Goal: Transaction & Acquisition: Purchase product/service

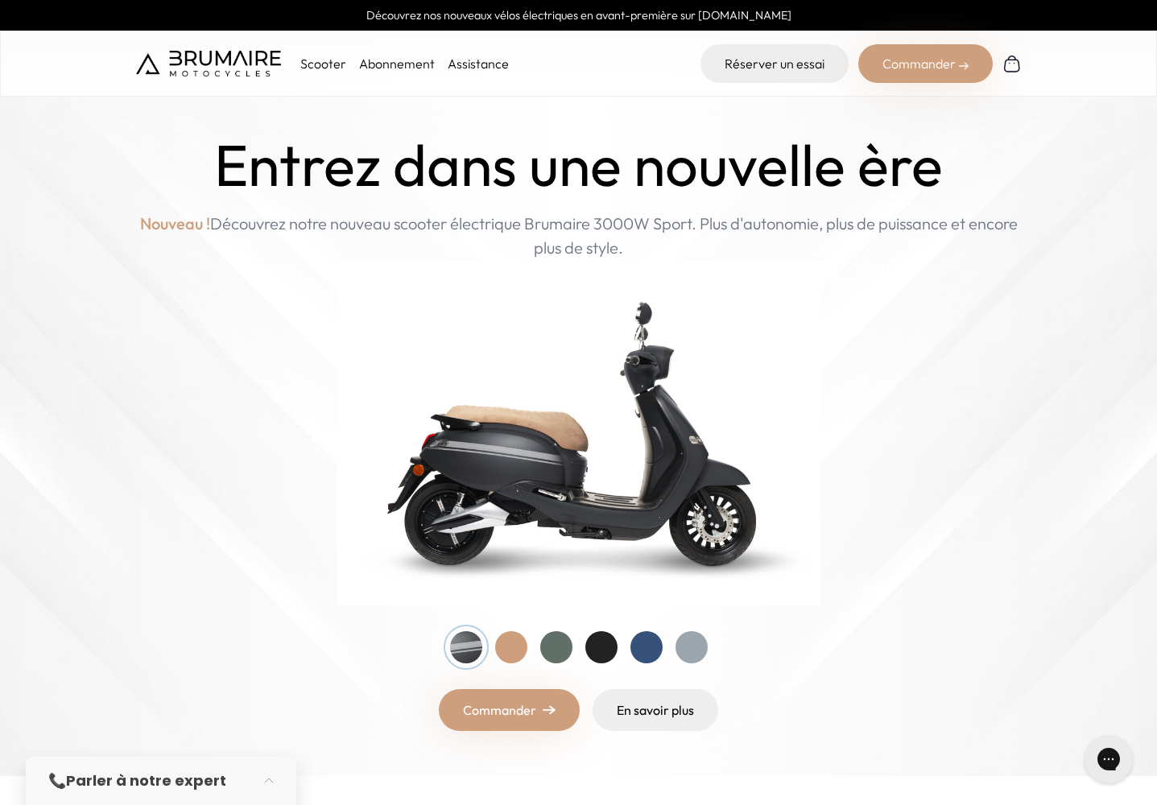
click at [913, 60] on div "Commander" at bounding box center [925, 63] width 134 height 39
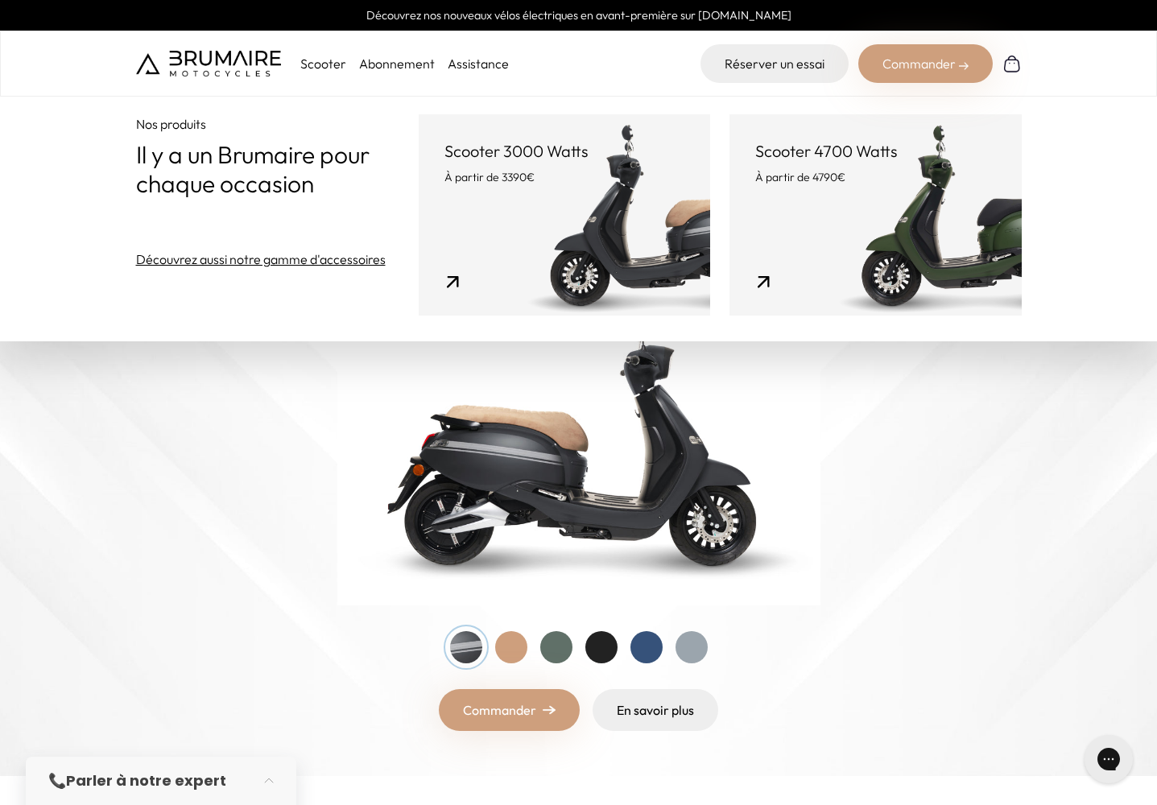
click at [502, 211] on link "Scooter 3000 Watts À partir de 3390€" at bounding box center [564, 214] width 291 height 201
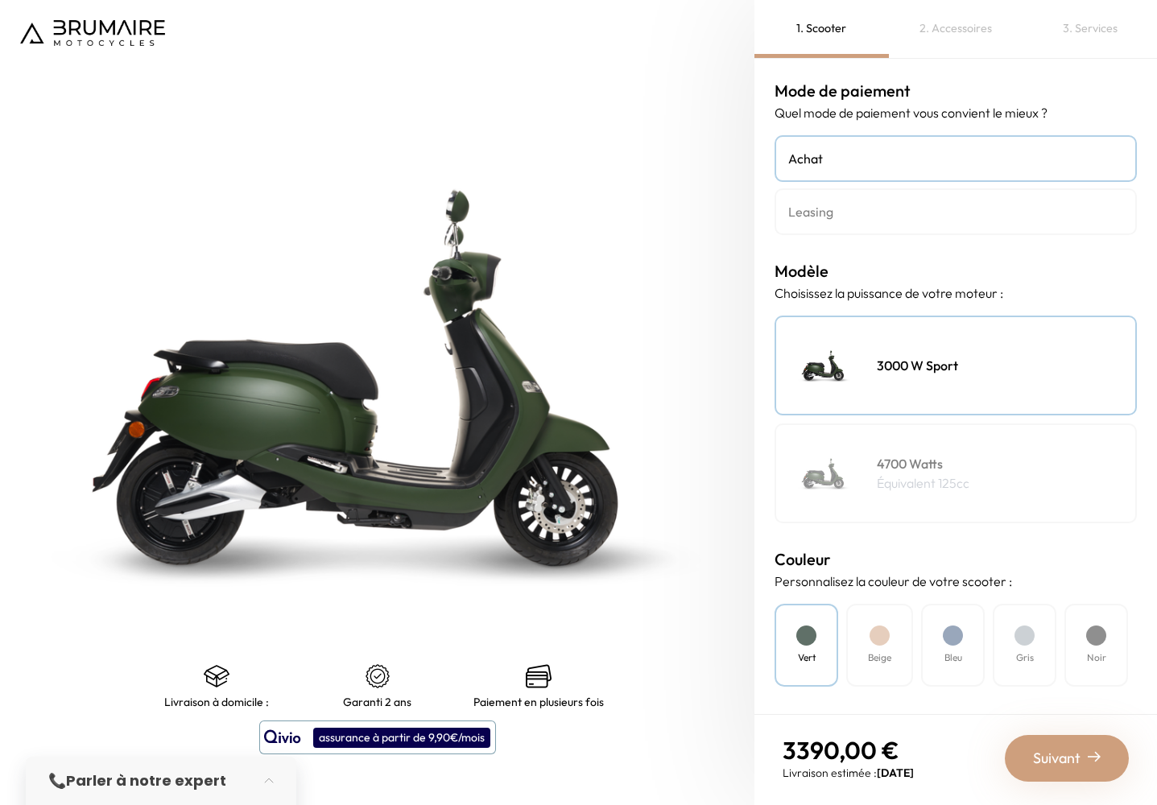
click at [845, 202] on h4 "Leasing" at bounding box center [955, 211] width 335 height 19
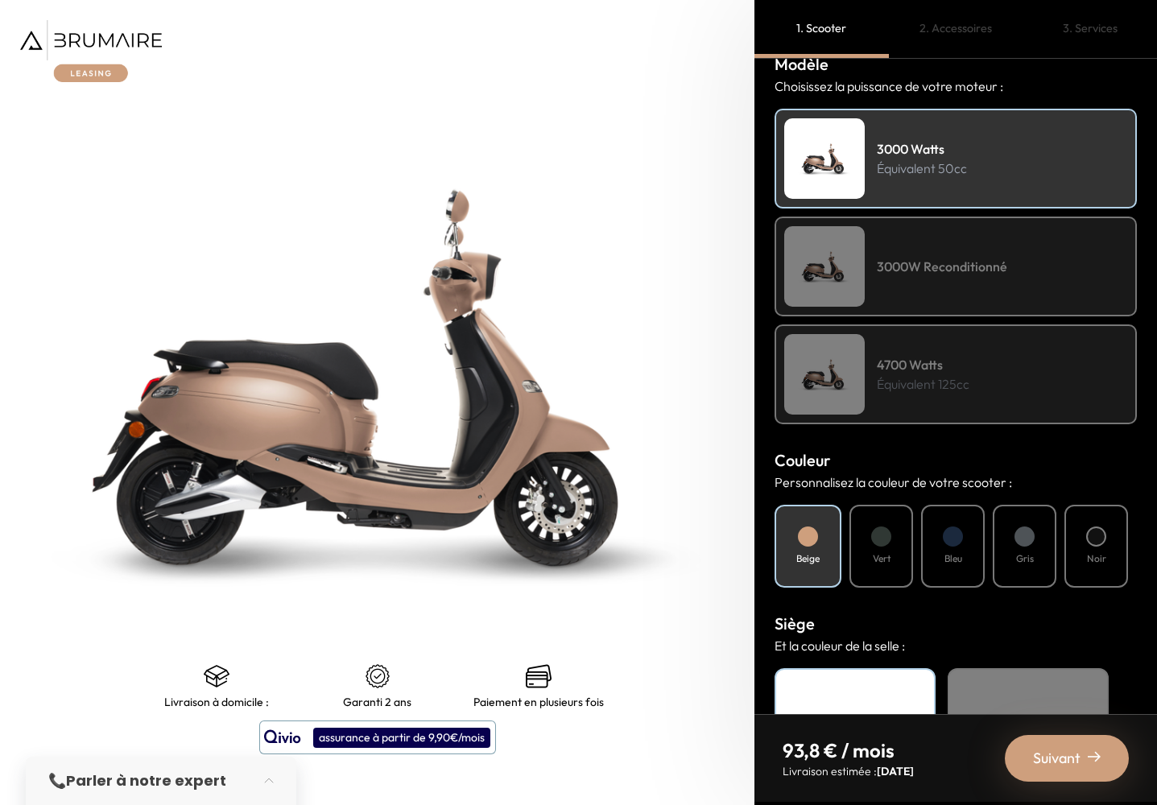
scroll to position [212, 0]
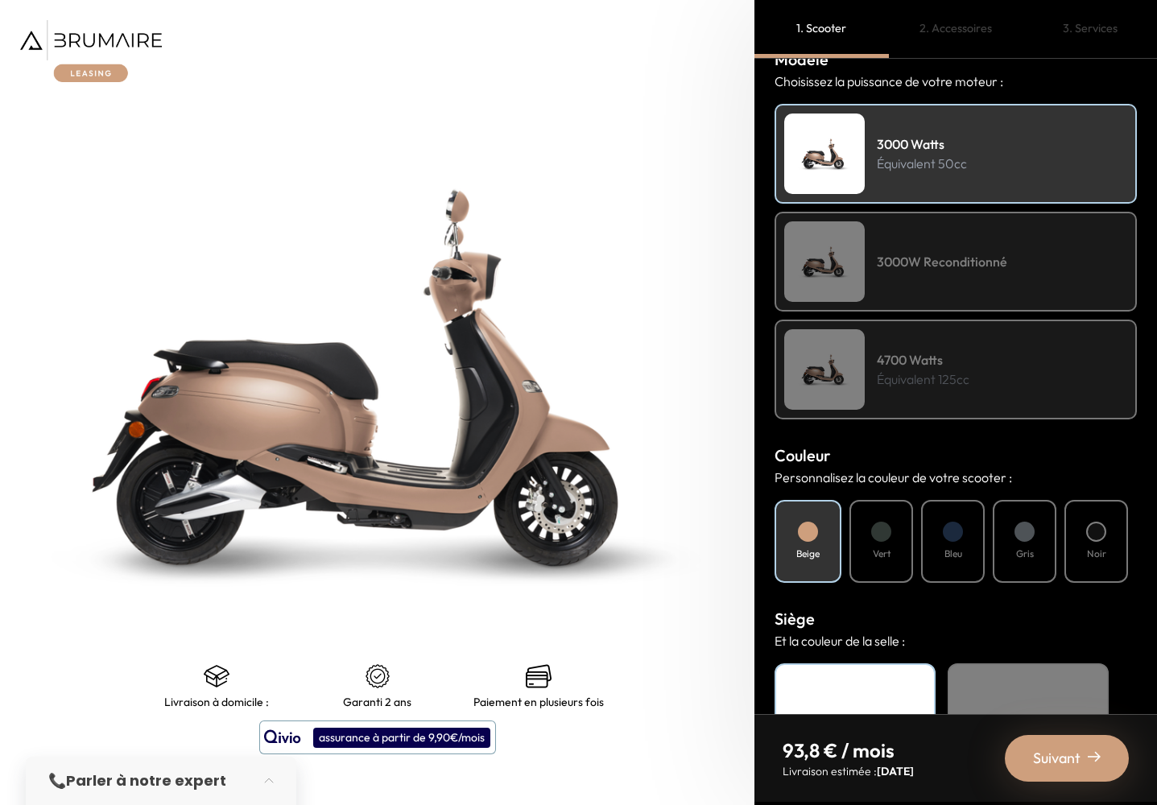
click at [889, 521] on div "Vert" at bounding box center [881, 541] width 64 height 83
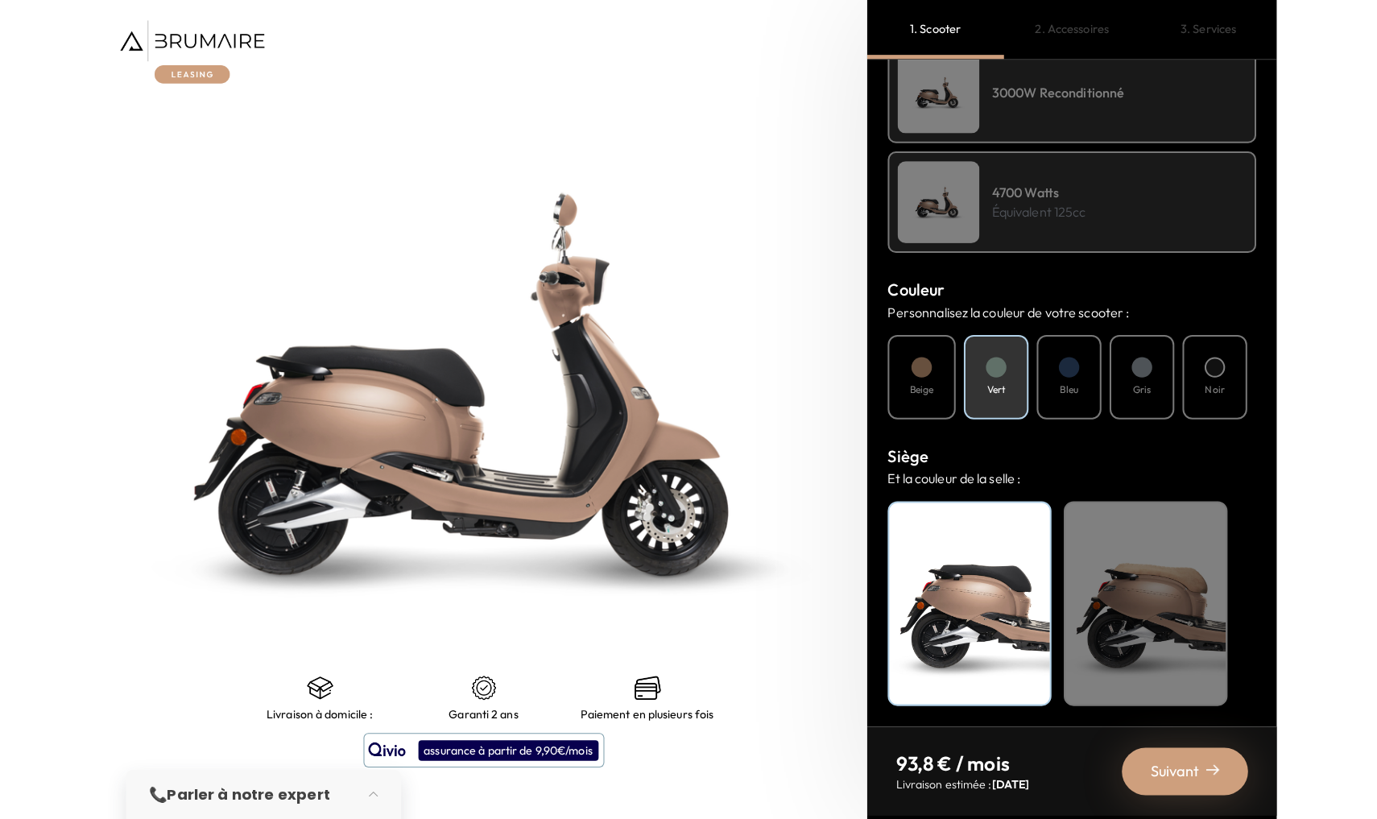
scroll to position [0, 0]
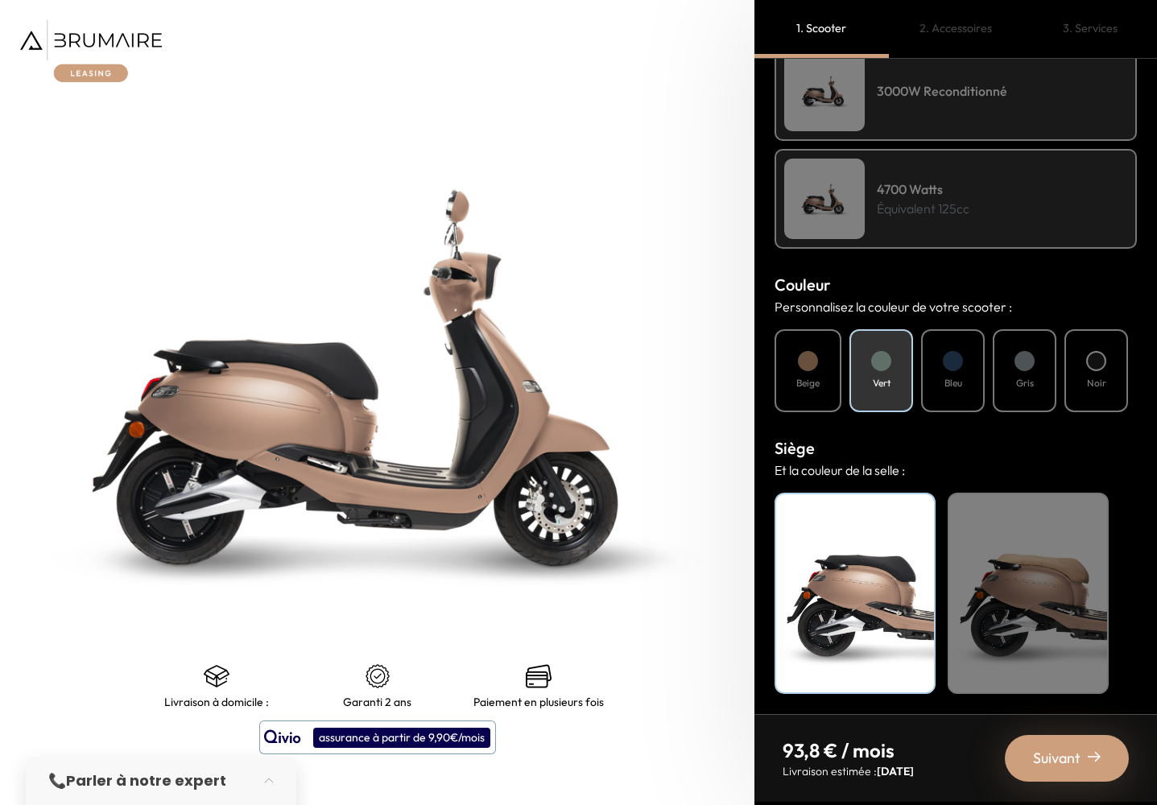
click at [1006, 531] on div "Beige" at bounding box center [1028, 593] width 161 height 201
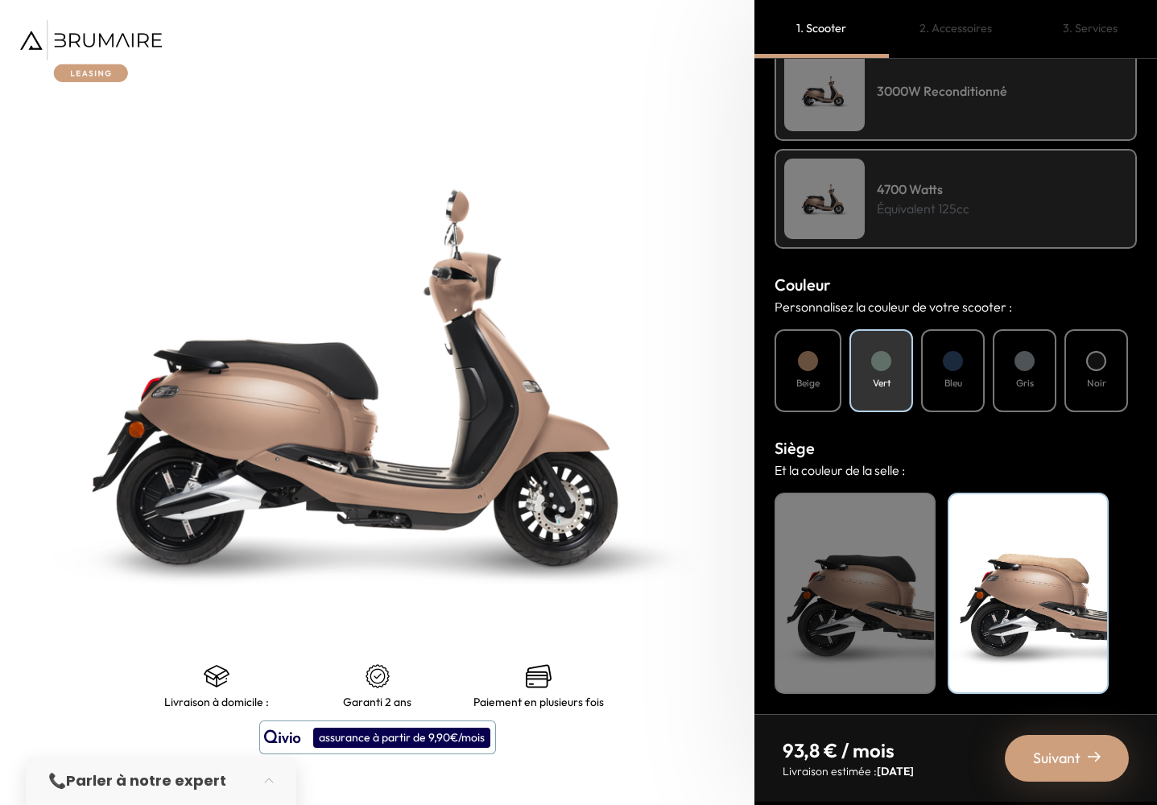
click at [881, 565] on div "Noir" at bounding box center [855, 593] width 161 height 201
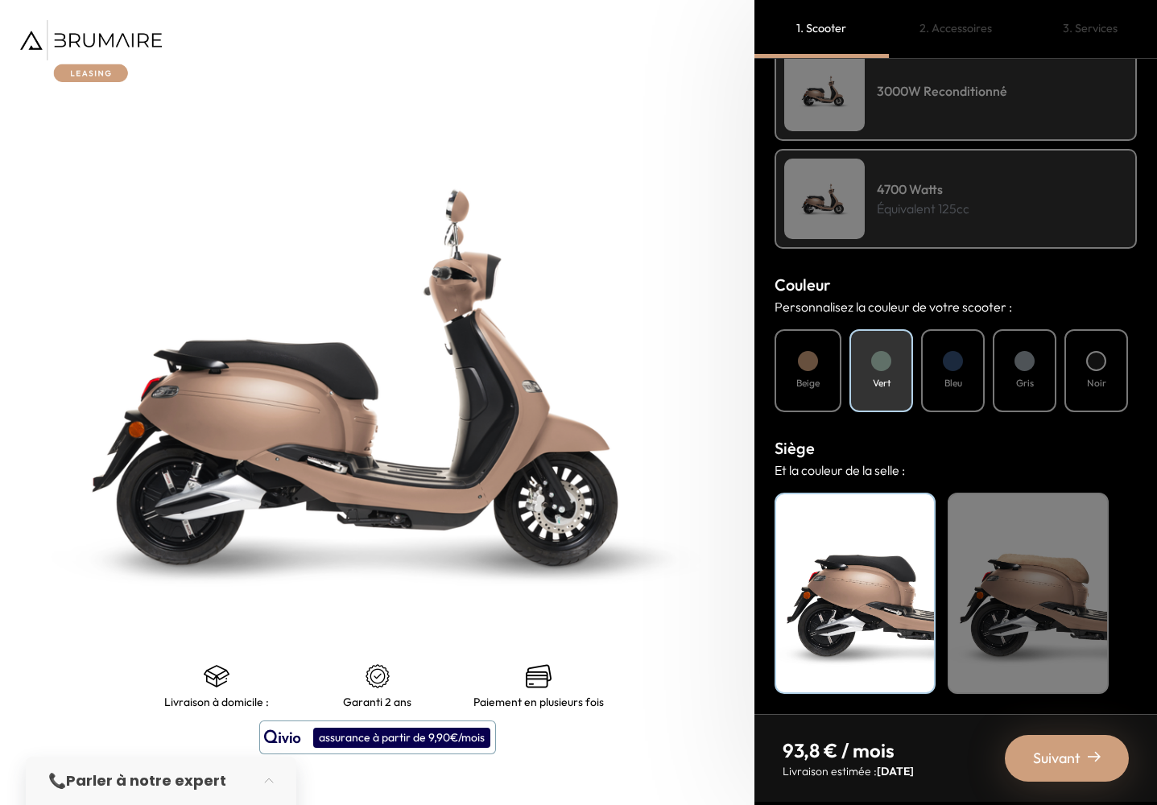
click at [1071, 768] on span "Suivant" at bounding box center [1057, 758] width 48 height 23
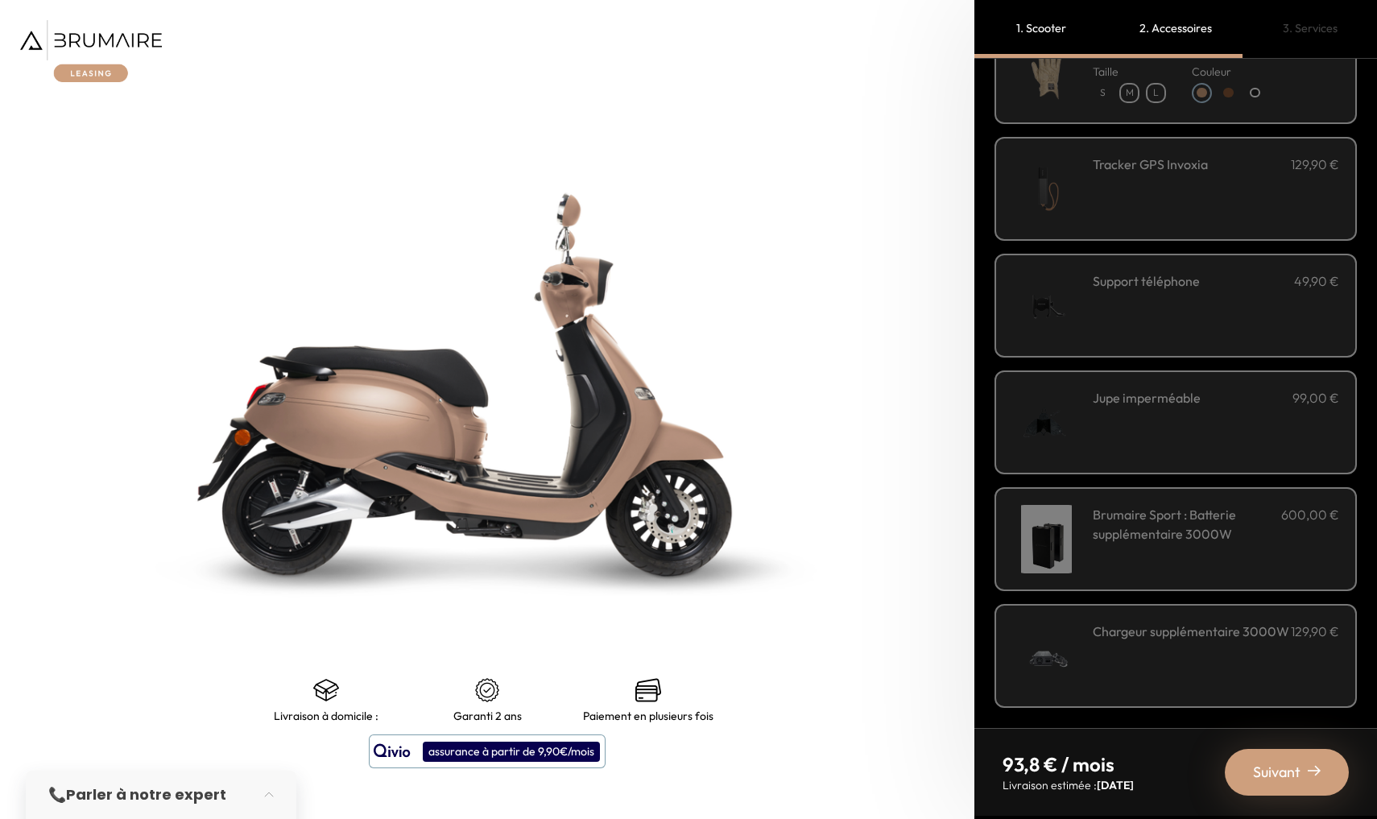
click at [1156, 767] on span "Suivant" at bounding box center [1277, 772] width 48 height 23
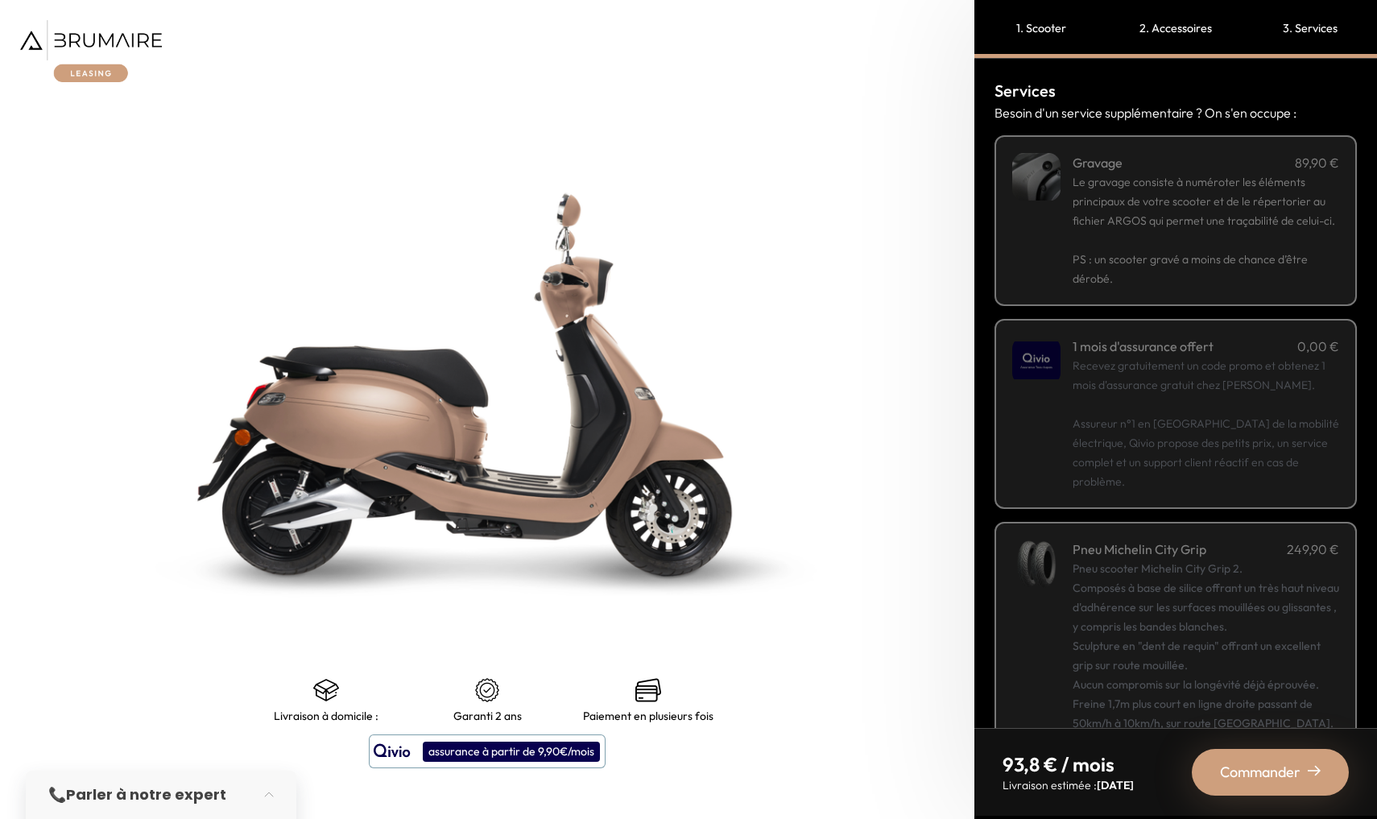
click at [1156, 356] on h4 "1 mois d'assurance offert" at bounding box center [1142, 346] width 141 height 19
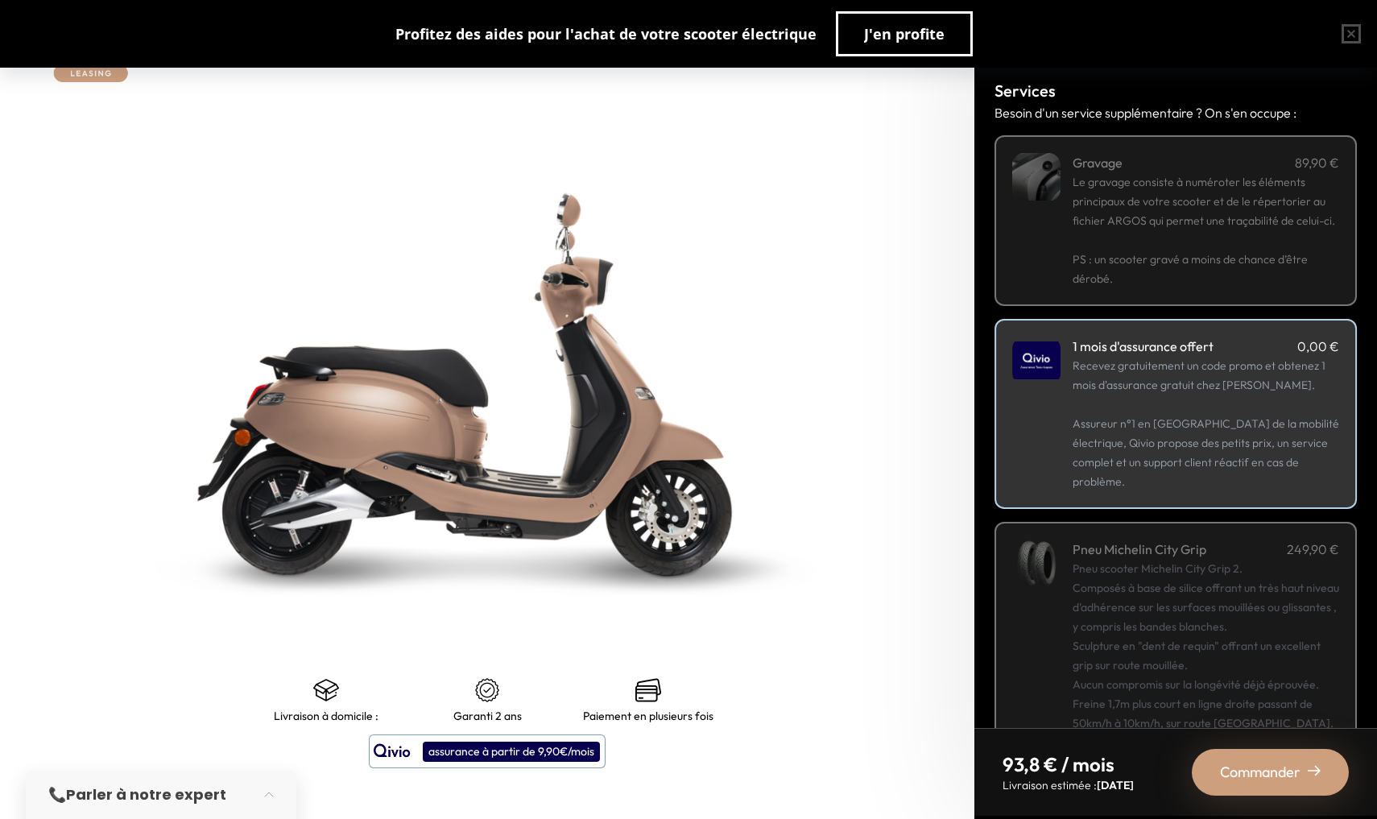
click at [1156, 773] on span "Commander" at bounding box center [1260, 772] width 81 height 23
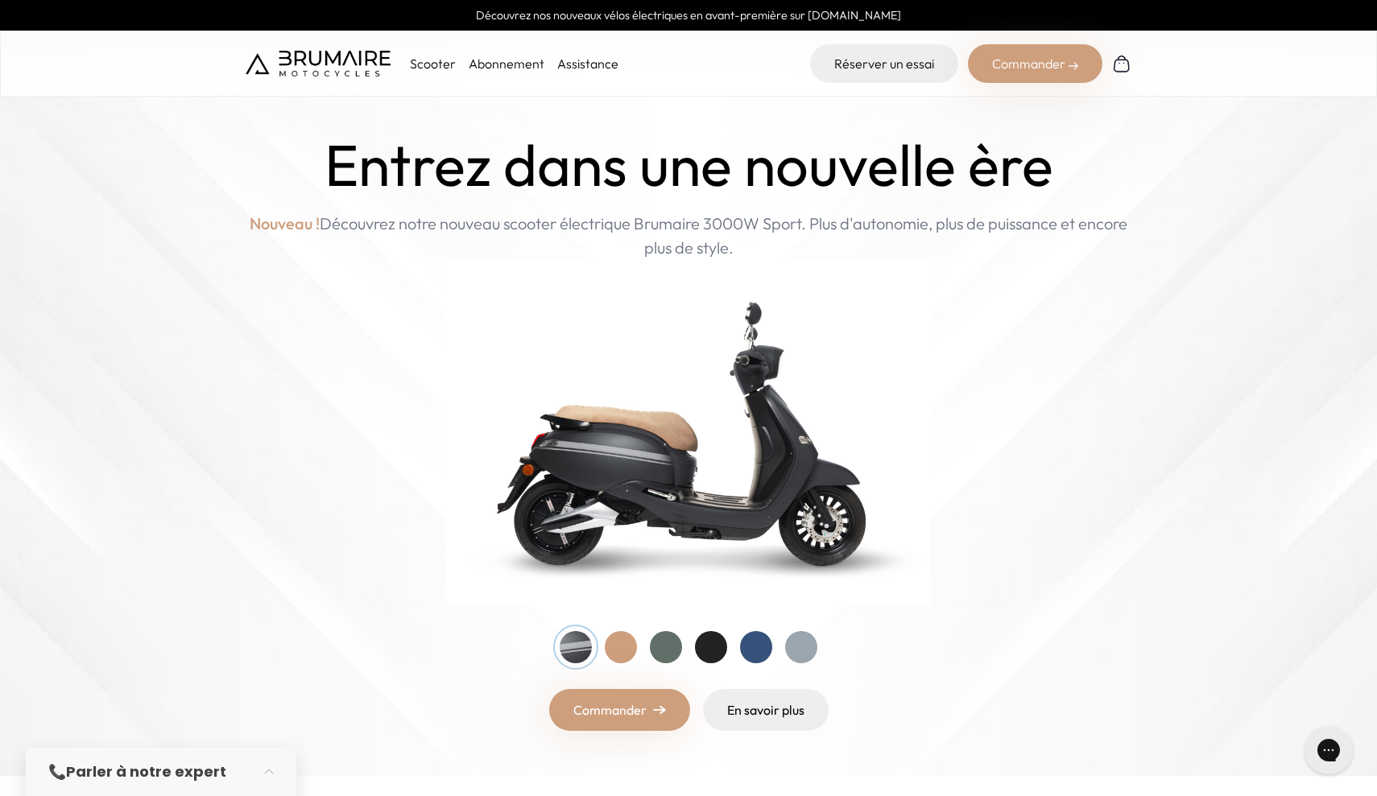
click at [667, 650] on div at bounding box center [666, 647] width 32 height 32
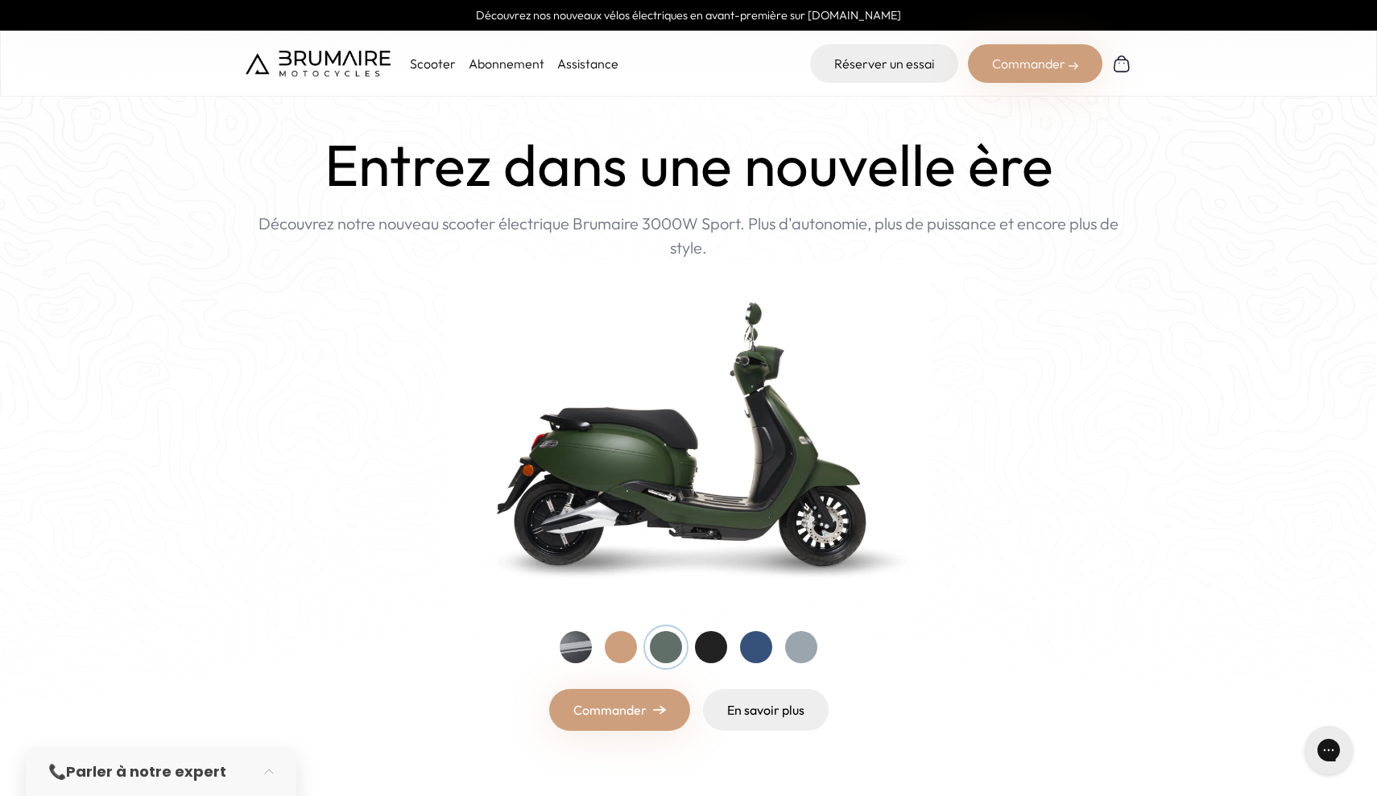
click at [653, 711] on img at bounding box center [659, 710] width 13 height 10
click at [653, 719] on link "Commander" at bounding box center [619, 710] width 141 height 42
click at [562, 50] on div "Scooter Abonnement Assistance" at bounding box center [432, 63] width 373 height 39
click at [570, 57] on link "Assistance" at bounding box center [587, 64] width 61 height 16
click at [498, 61] on link "Abonnement" at bounding box center [507, 64] width 76 height 16
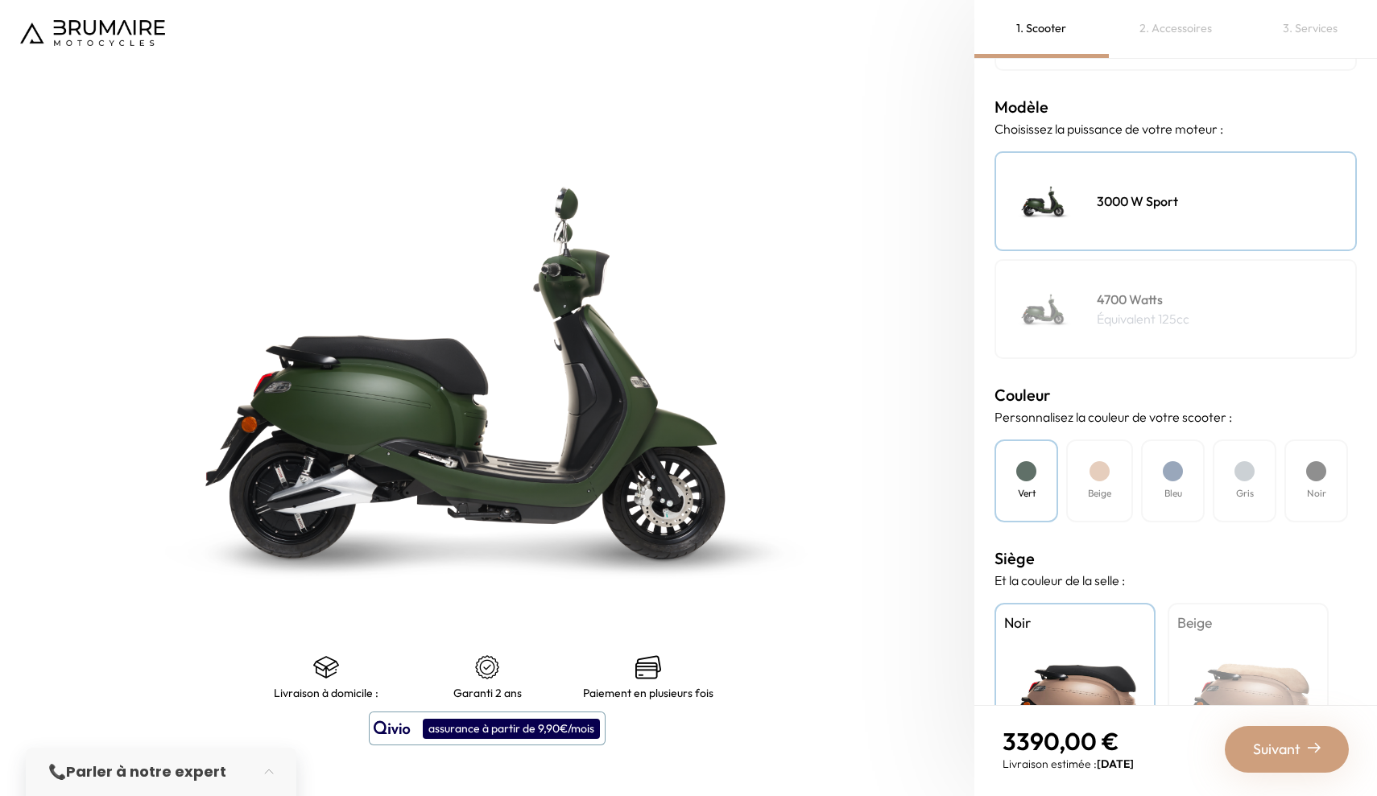
scroll to position [161, 0]
click at [497, 733] on div "assurance à partir de 9,90€/mois" at bounding box center [511, 729] width 177 height 20
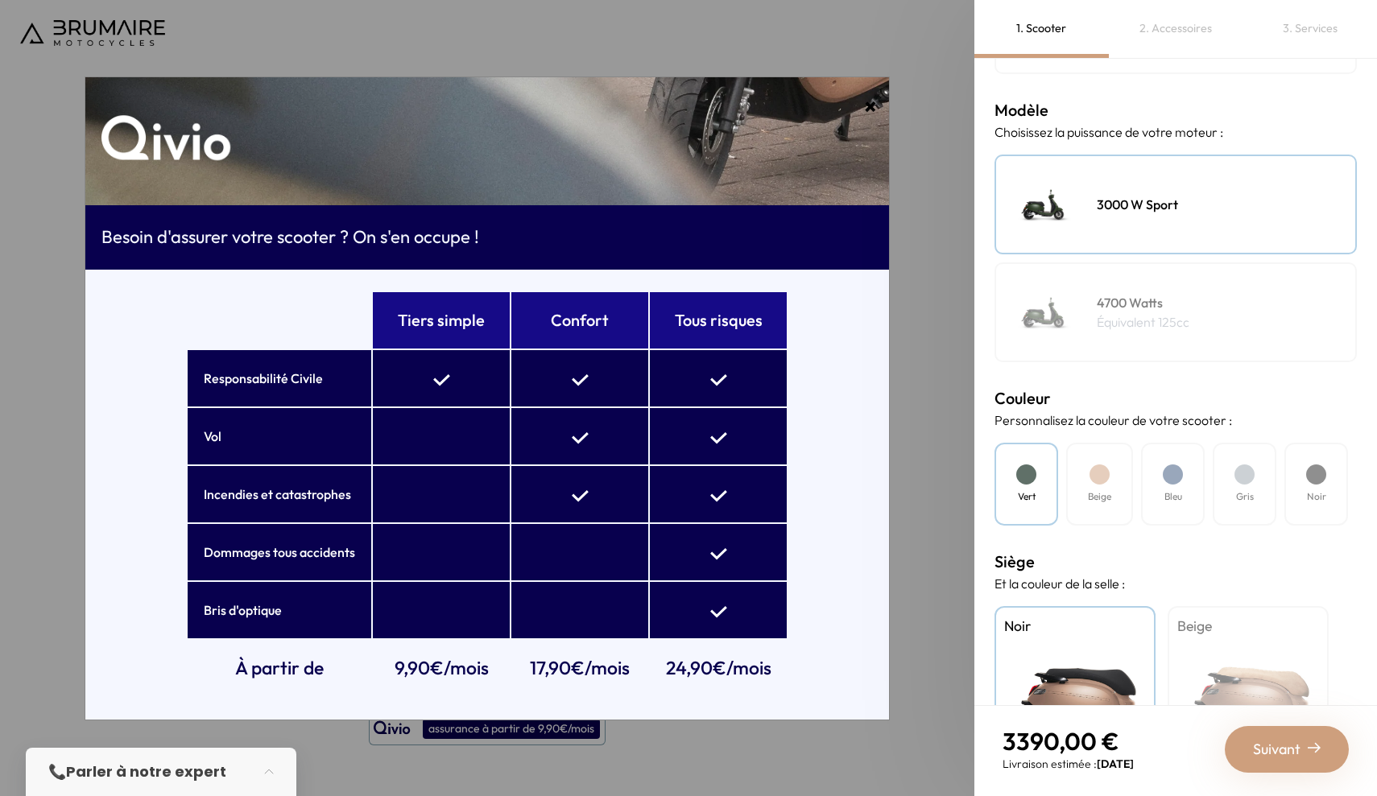
click at [864, 108] on span "×" at bounding box center [870, 106] width 13 height 34
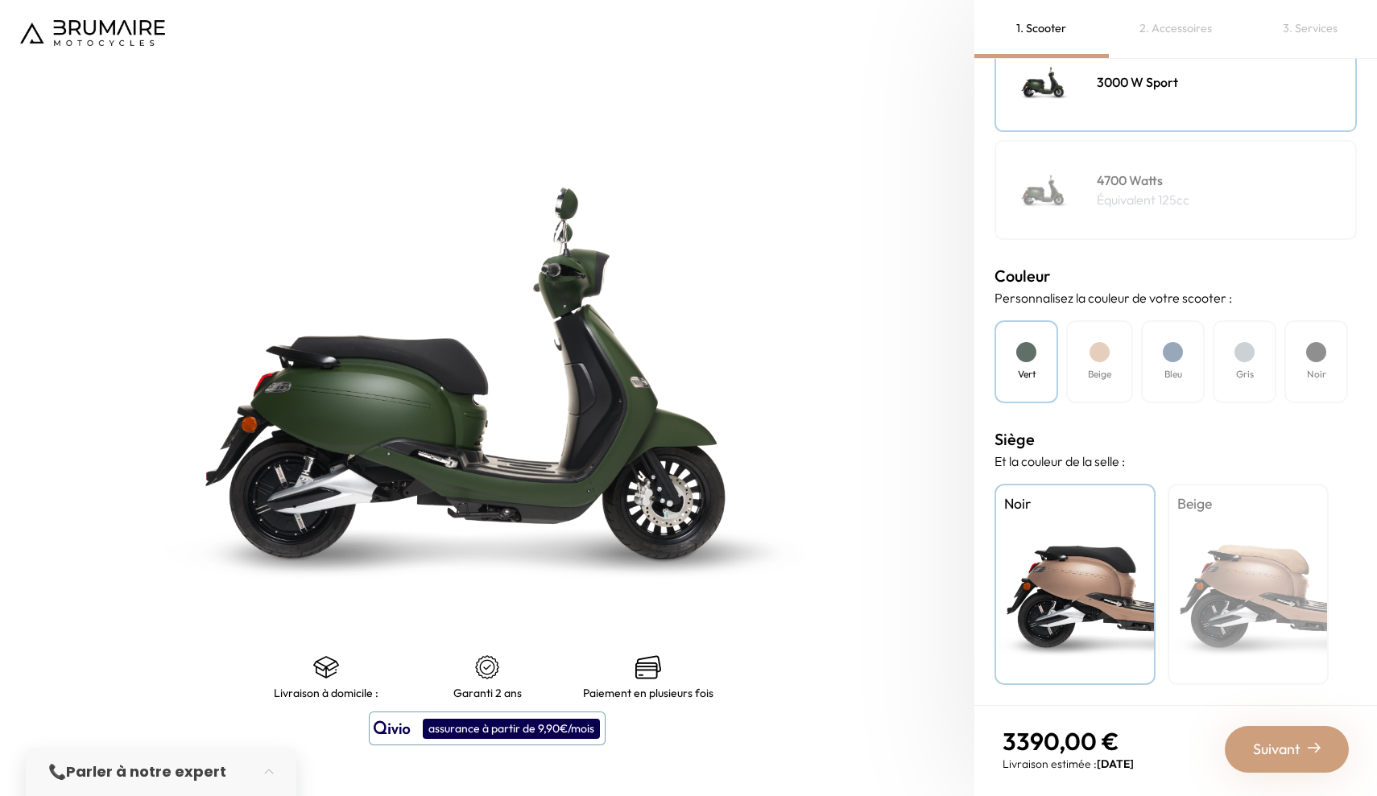
scroll to position [0, 0]
click at [1272, 745] on span "Suivant" at bounding box center [1277, 749] width 48 height 23
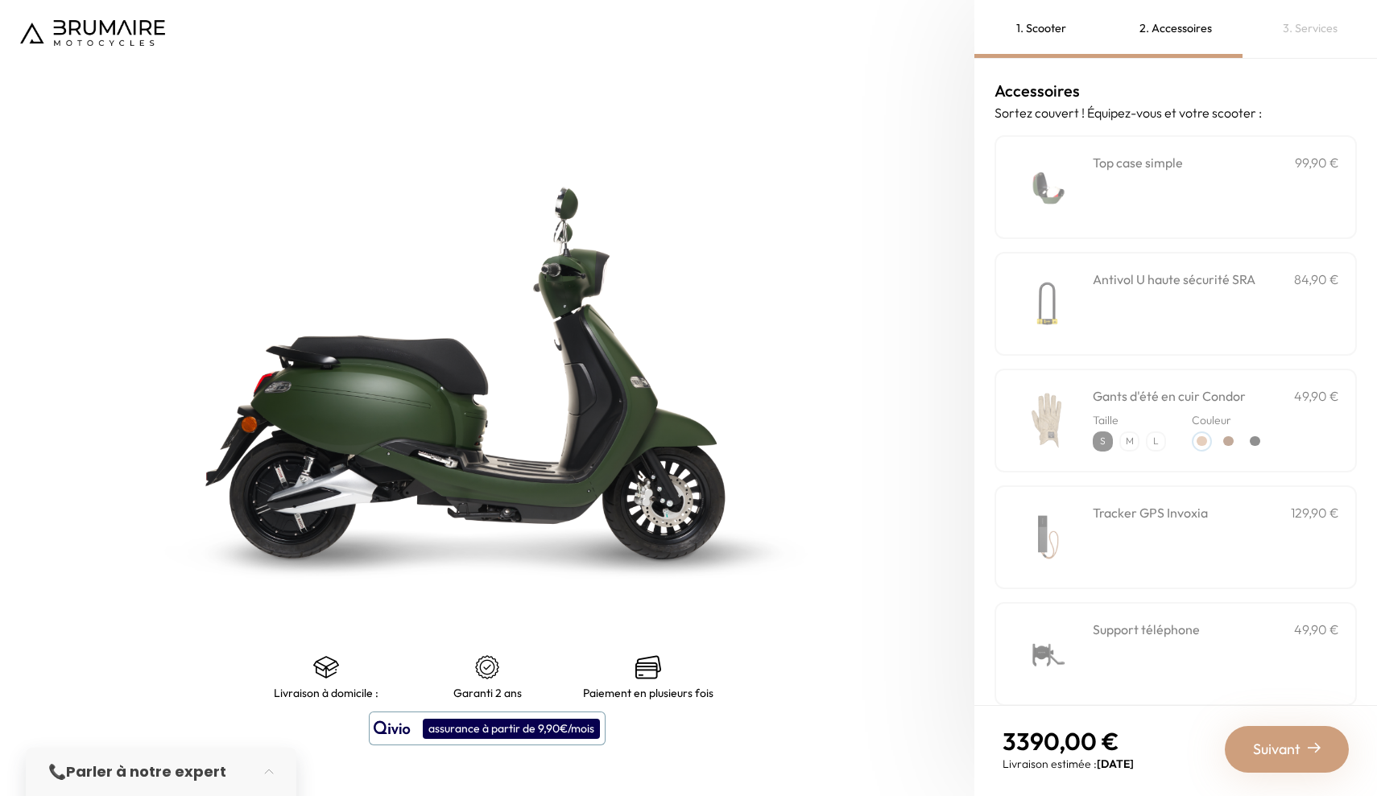
click at [1287, 762] on div "Suivant" at bounding box center [1287, 749] width 124 height 47
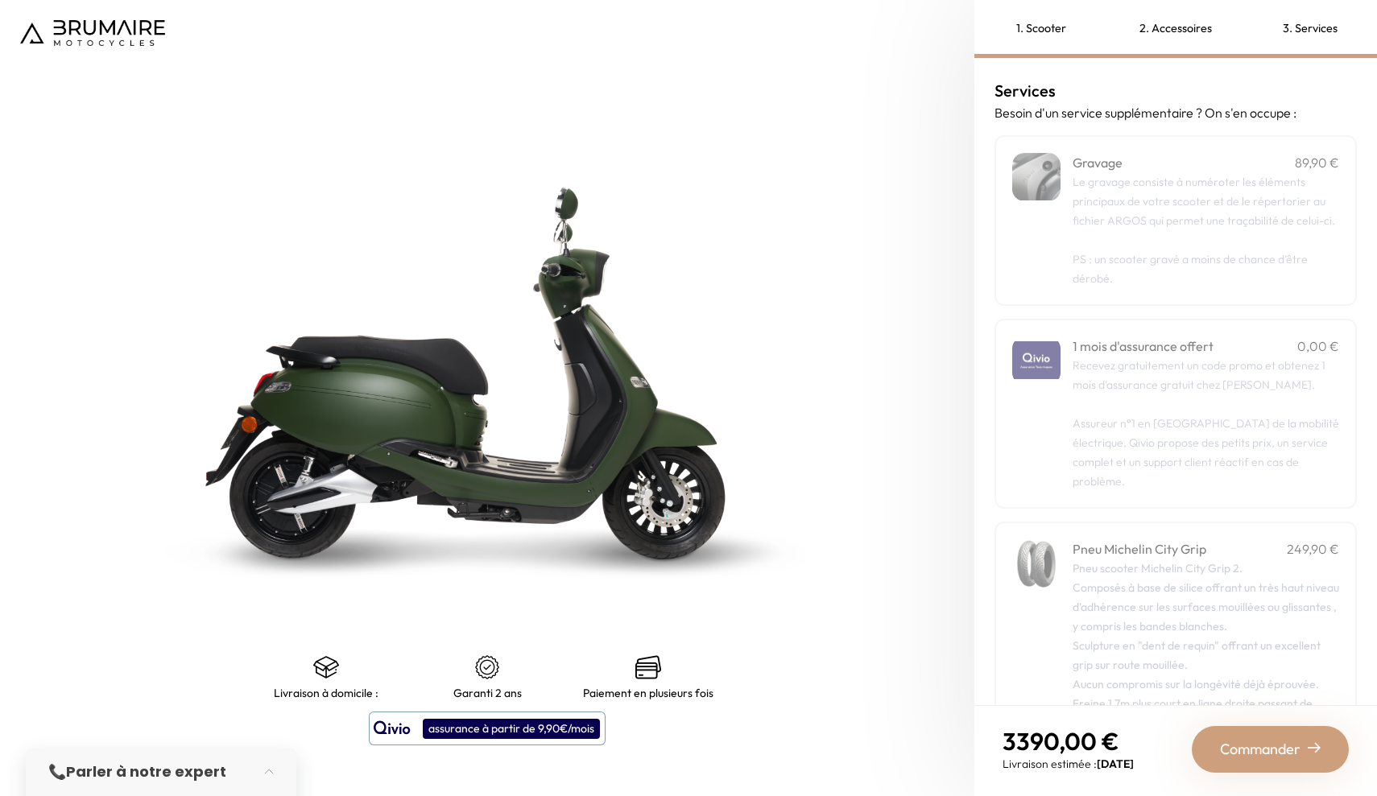
click at [1282, 356] on div "1 mois d'assurance offert 0,00 €" at bounding box center [1205, 346] width 267 height 19
click at [1287, 755] on span "Commander" at bounding box center [1260, 749] width 81 height 23
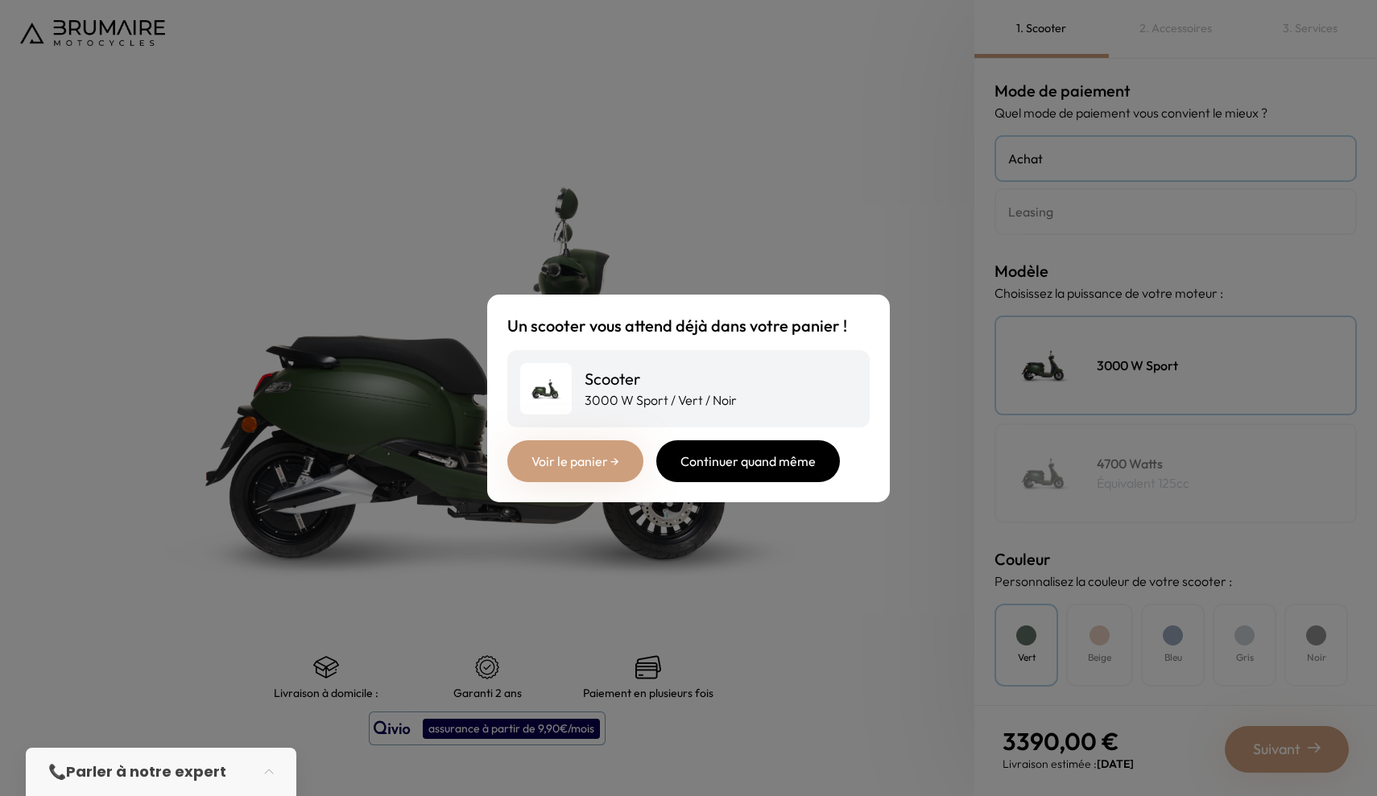
click at [698, 467] on div "Continuer quand même" at bounding box center [748, 461] width 184 height 42
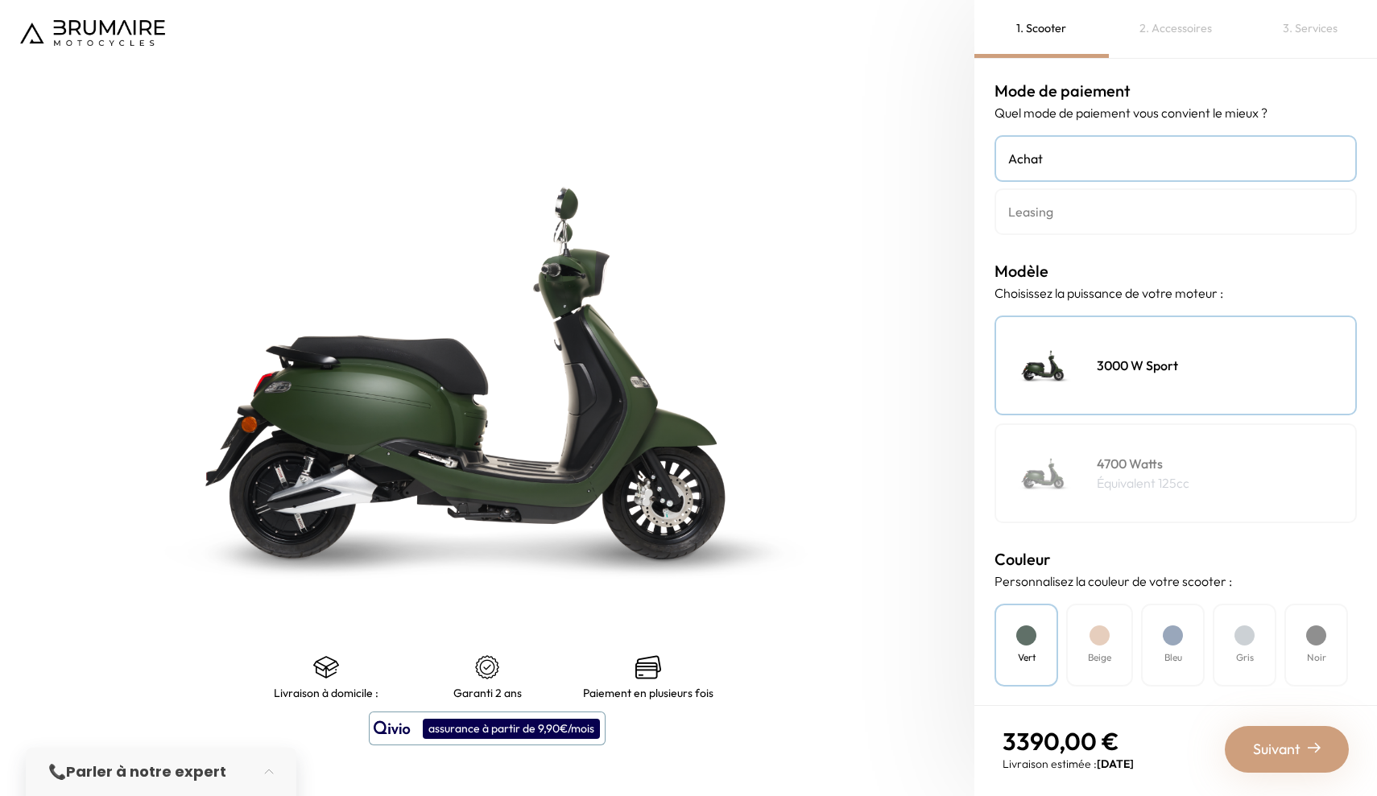
click at [1043, 213] on h4 "Leasing" at bounding box center [1175, 211] width 335 height 19
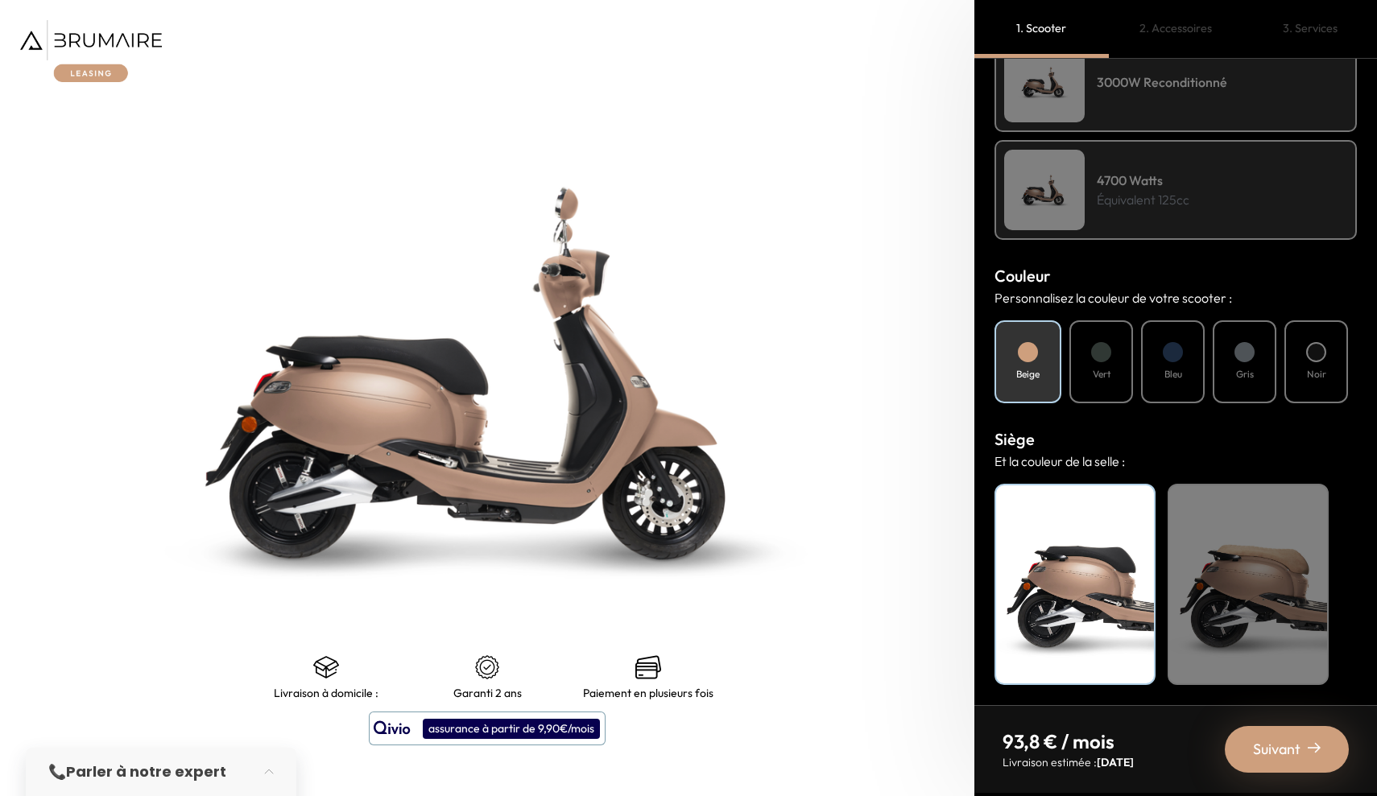
scroll to position [391, 0]
click at [1266, 754] on span "Suivant" at bounding box center [1277, 749] width 48 height 23
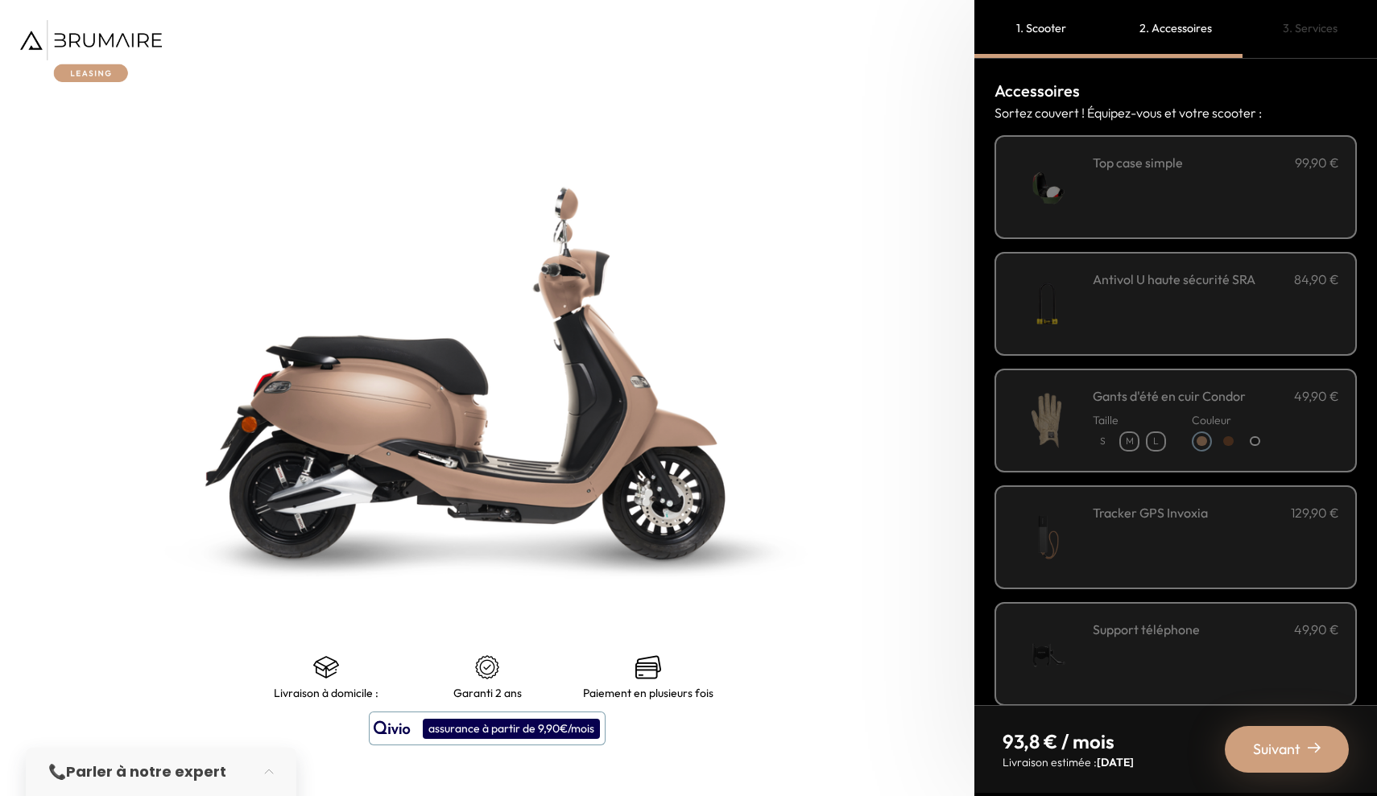
click at [1276, 747] on span "Suivant" at bounding box center [1277, 749] width 48 height 23
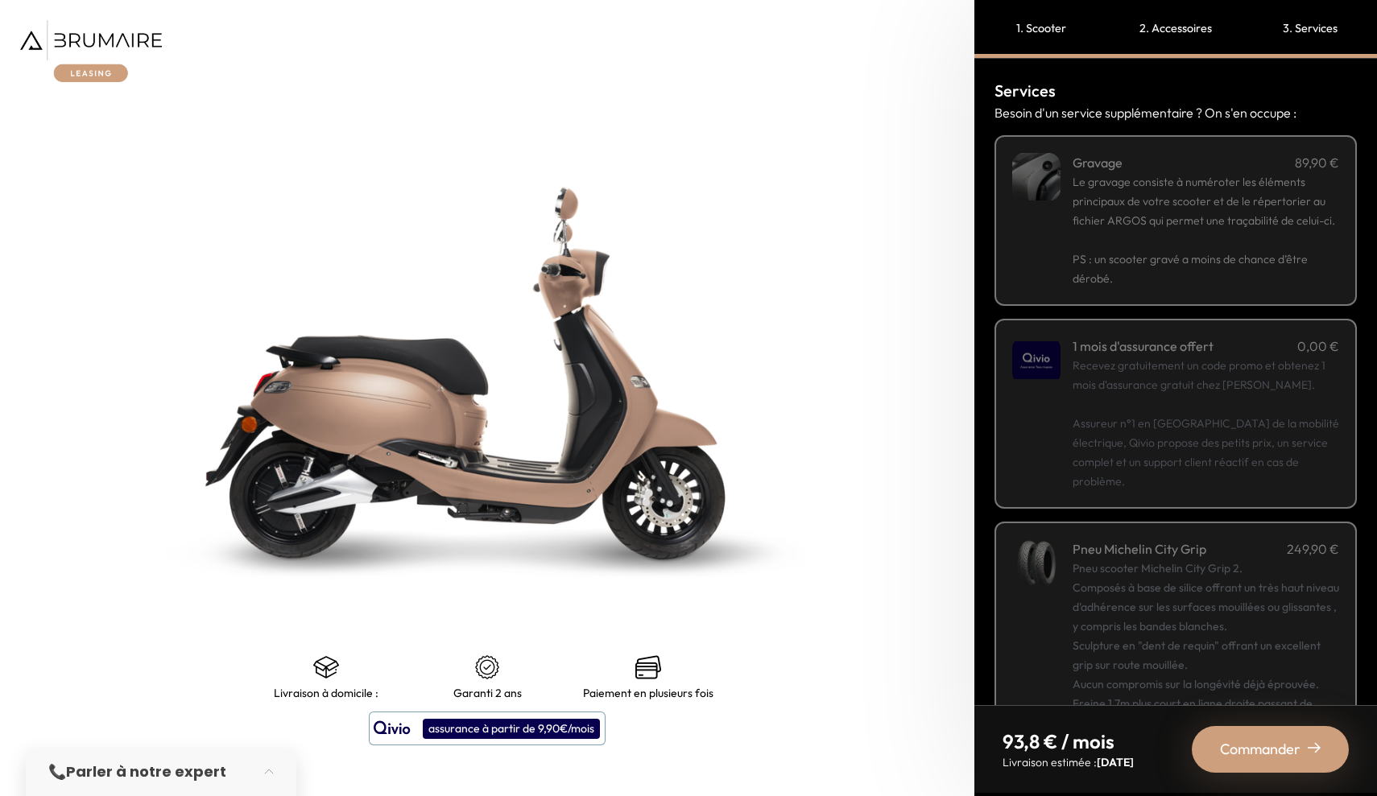
click at [1251, 468] on p "Recevez gratuitement un code promo et obtenez 1 mois d'assurance gratuit chez Q…" at bounding box center [1205, 423] width 267 height 135
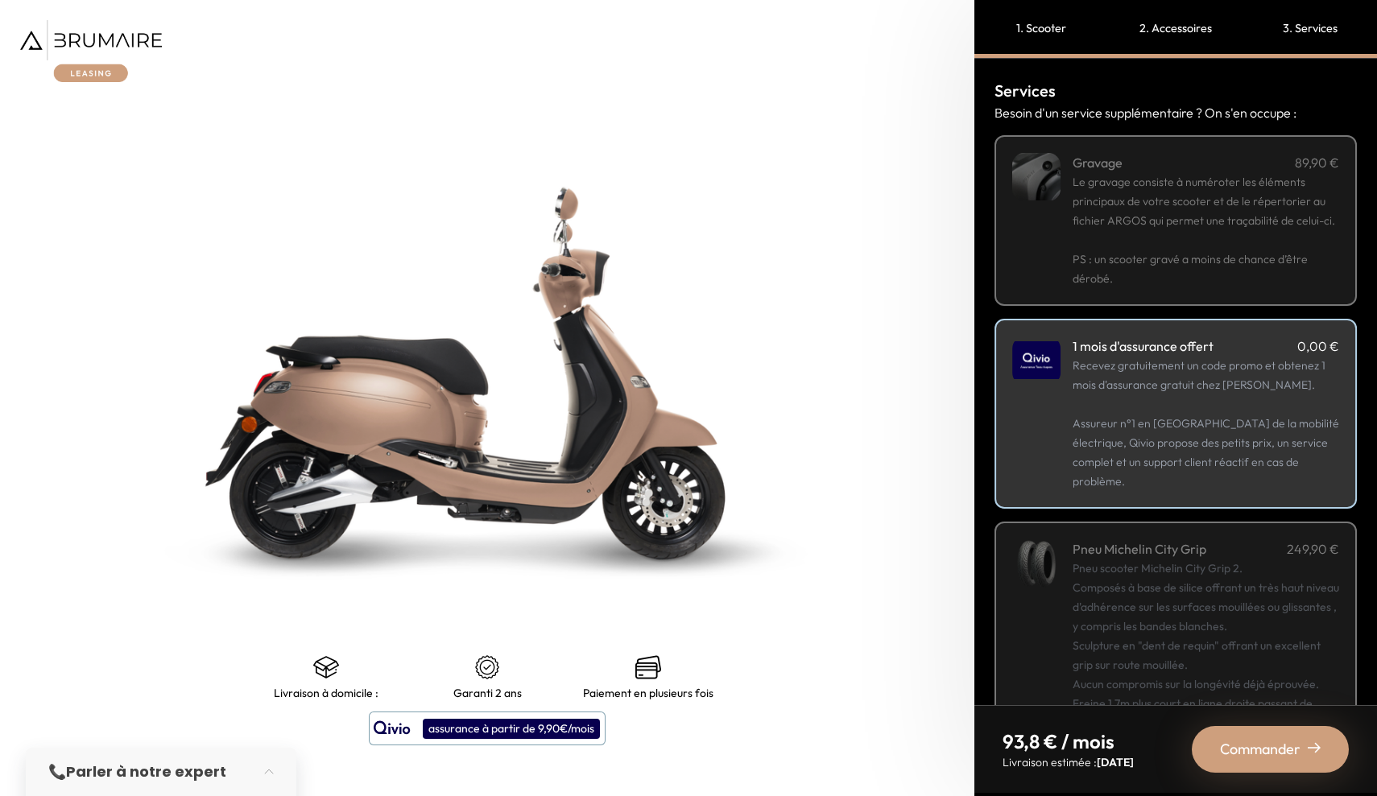
click at [1250, 738] on span "Commander" at bounding box center [1260, 749] width 81 height 23
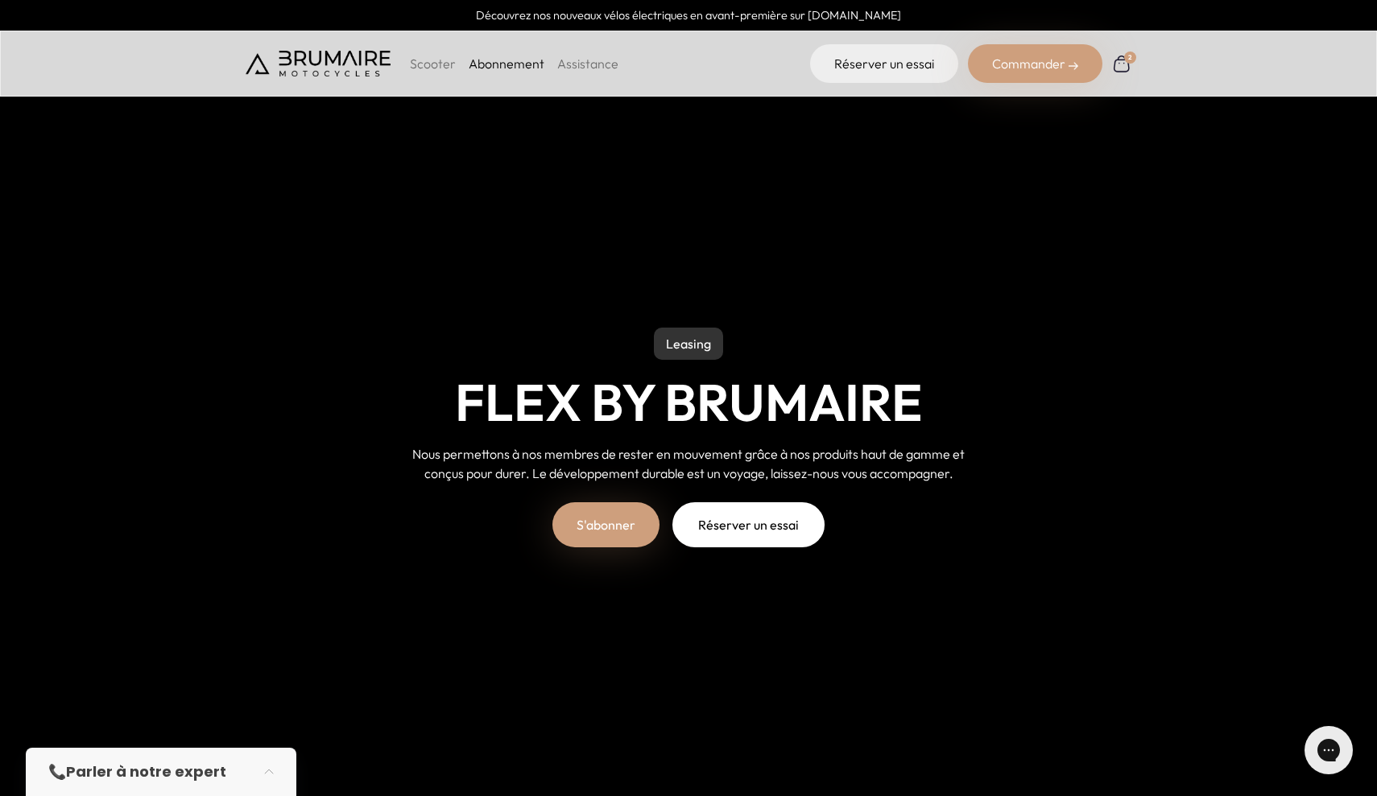
click at [618, 527] on link "S'abonner" at bounding box center [605, 524] width 107 height 45
click at [347, 66] on img at bounding box center [318, 64] width 145 height 26
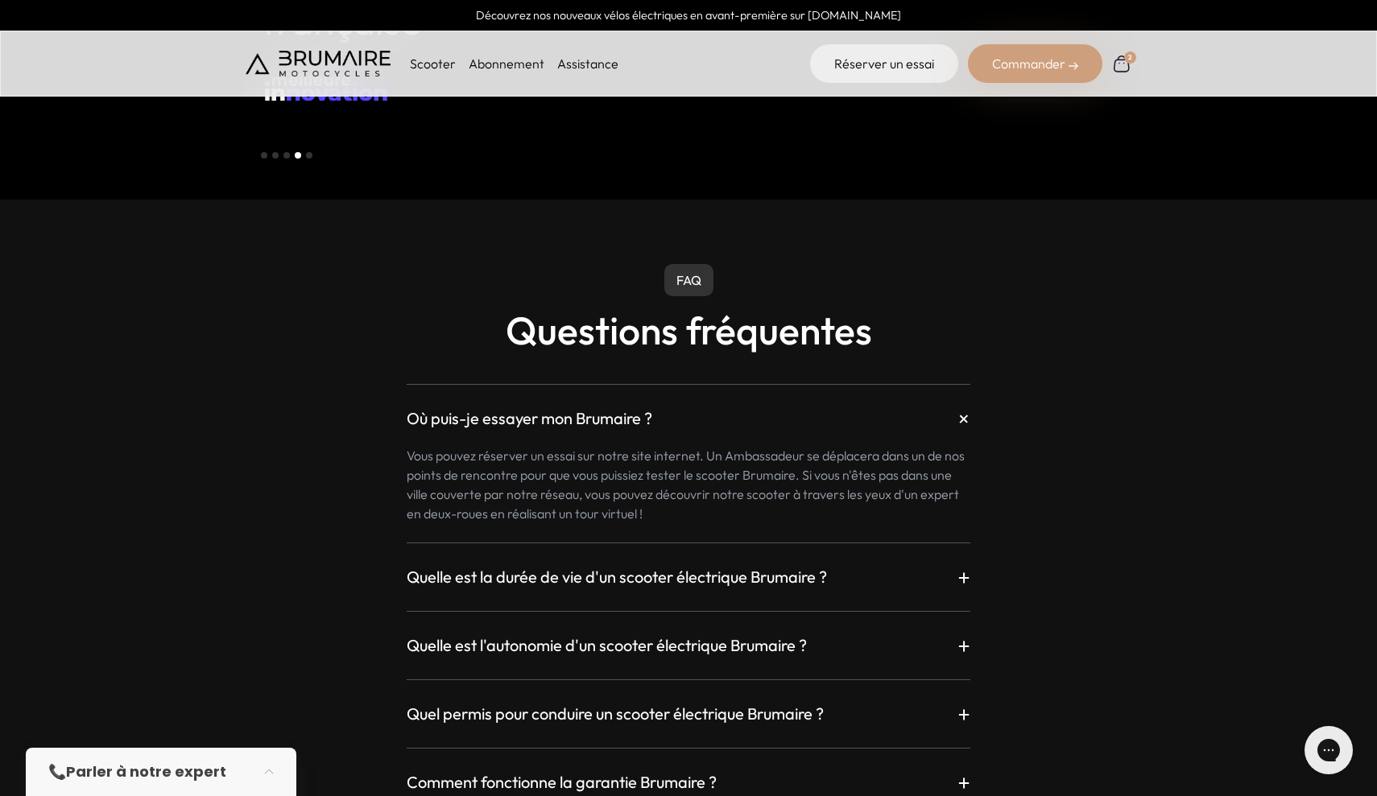
scroll to position [4106, 0]
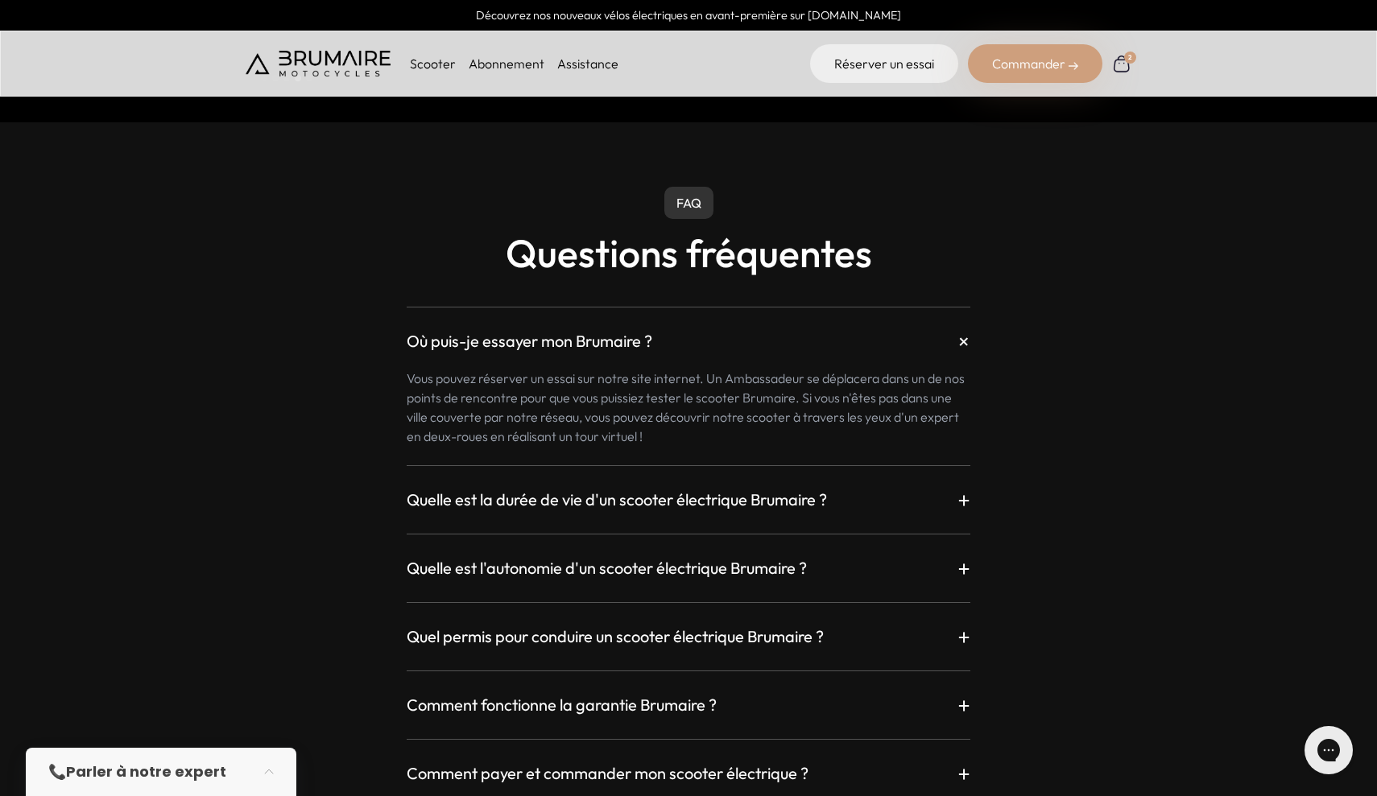
click at [527, 694] on h3 "Comment fonctionne la garantie Brumaire ?" at bounding box center [562, 705] width 310 height 23
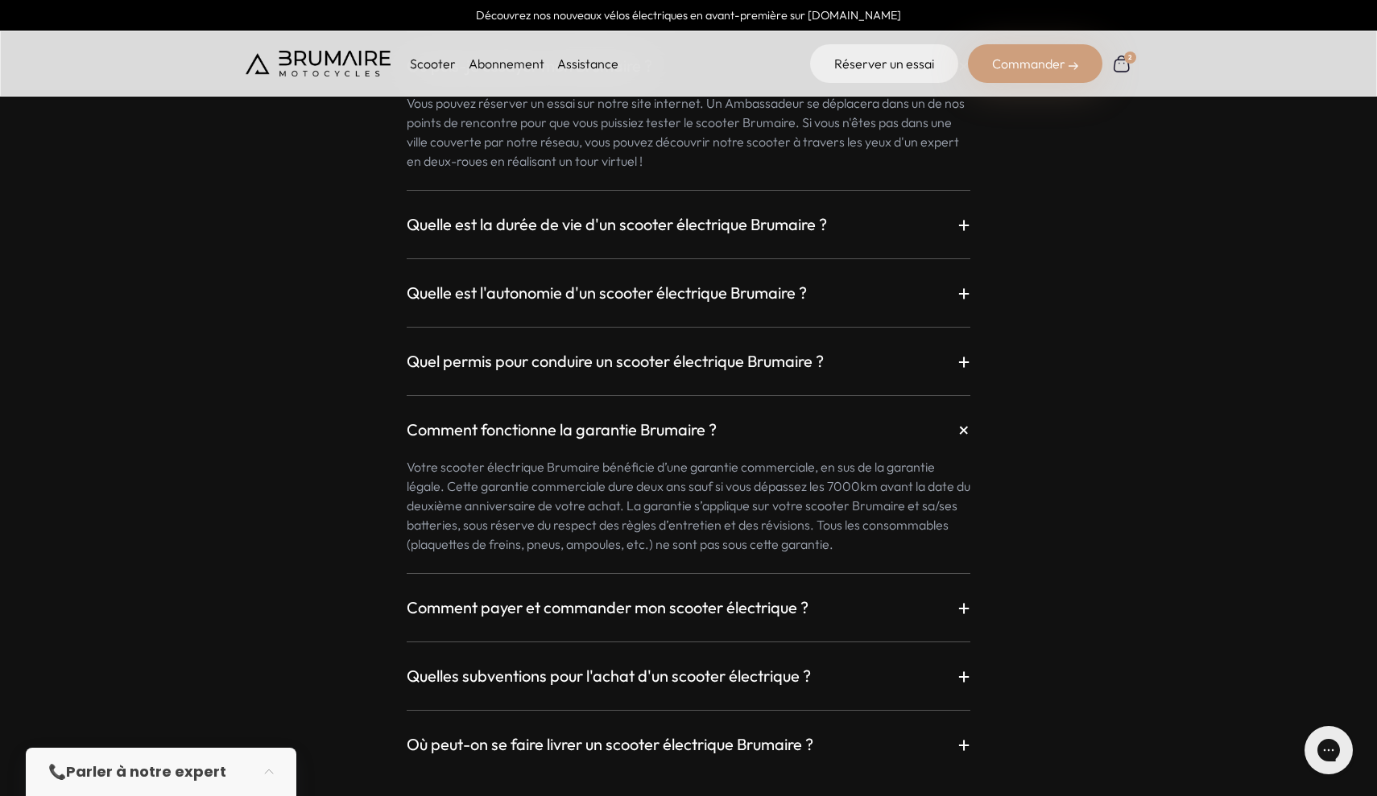
scroll to position [4386, 0]
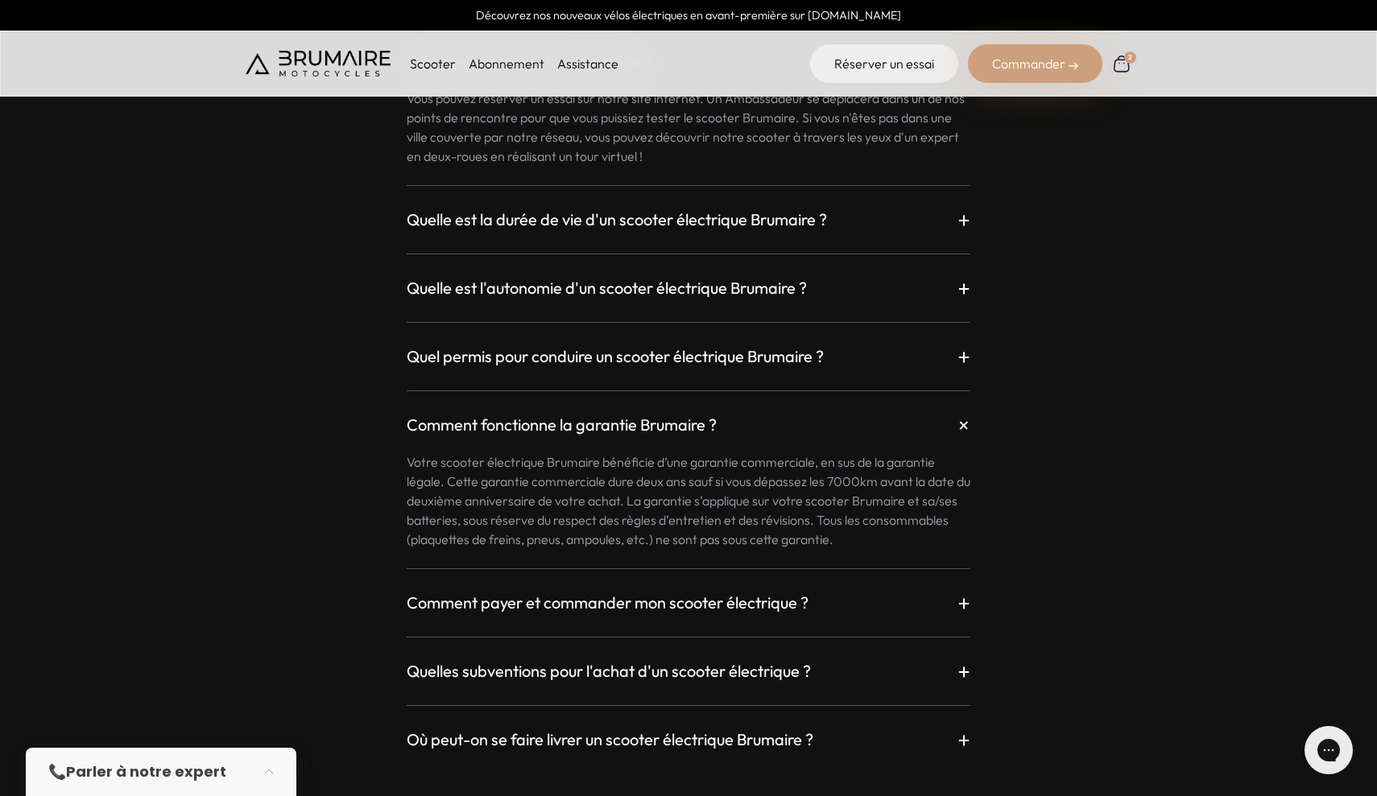
click at [674, 657] on div "Quelles subventions pour l'achat d'un scooter électrique ? +" at bounding box center [689, 671] width 564 height 29
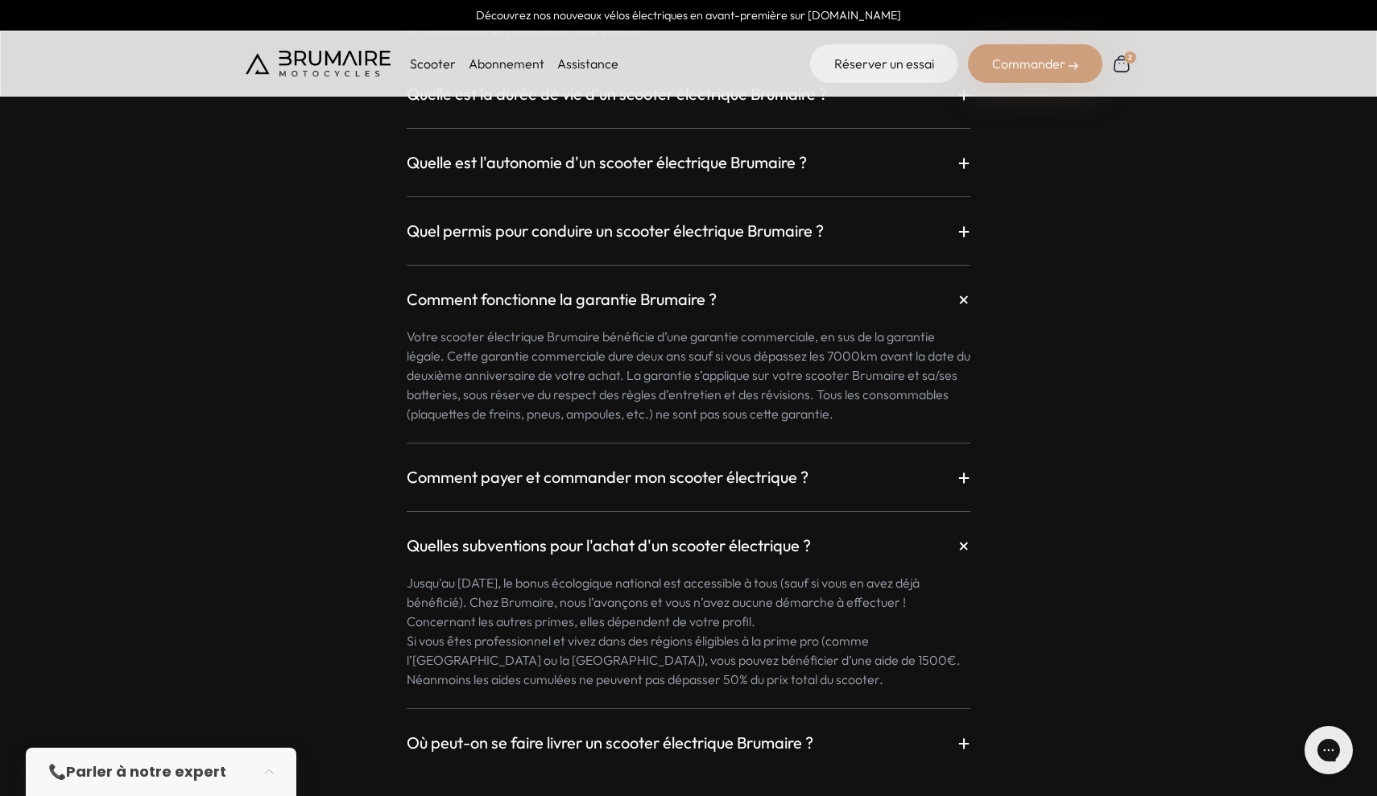
scroll to position [4518, 0]
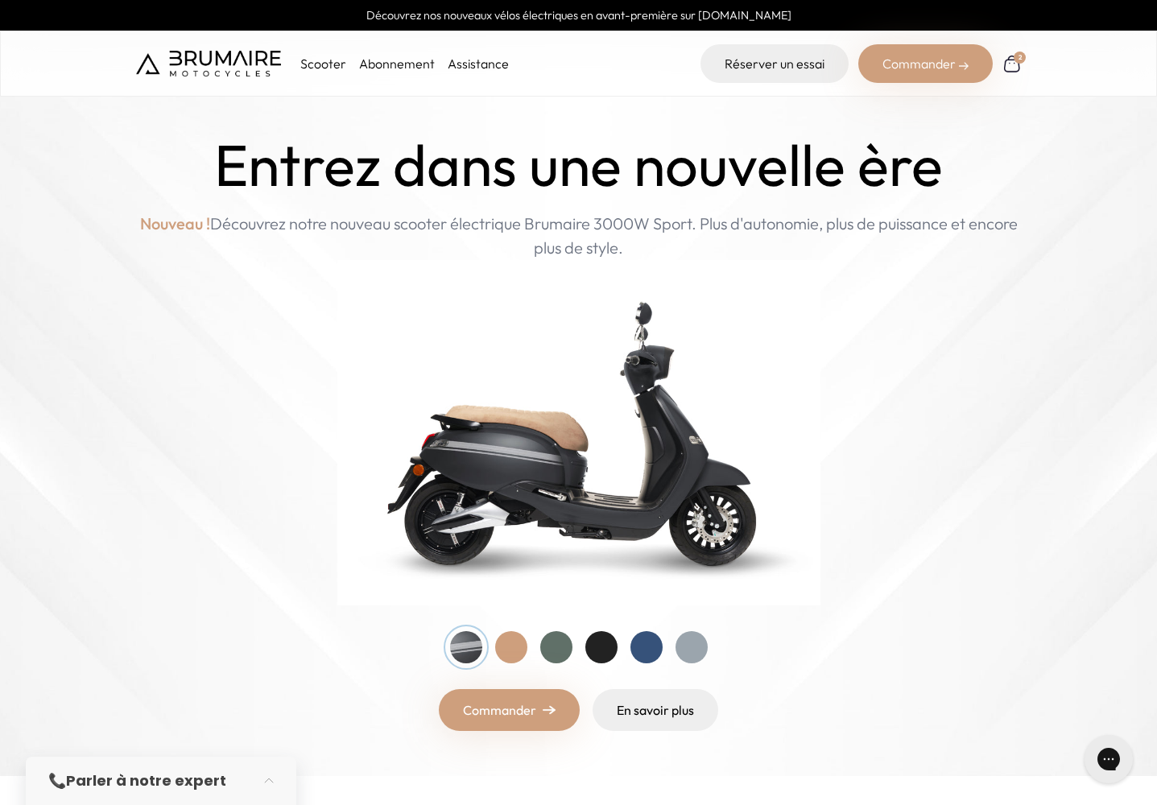
click at [888, 63] on div "Commander" at bounding box center [925, 63] width 134 height 39
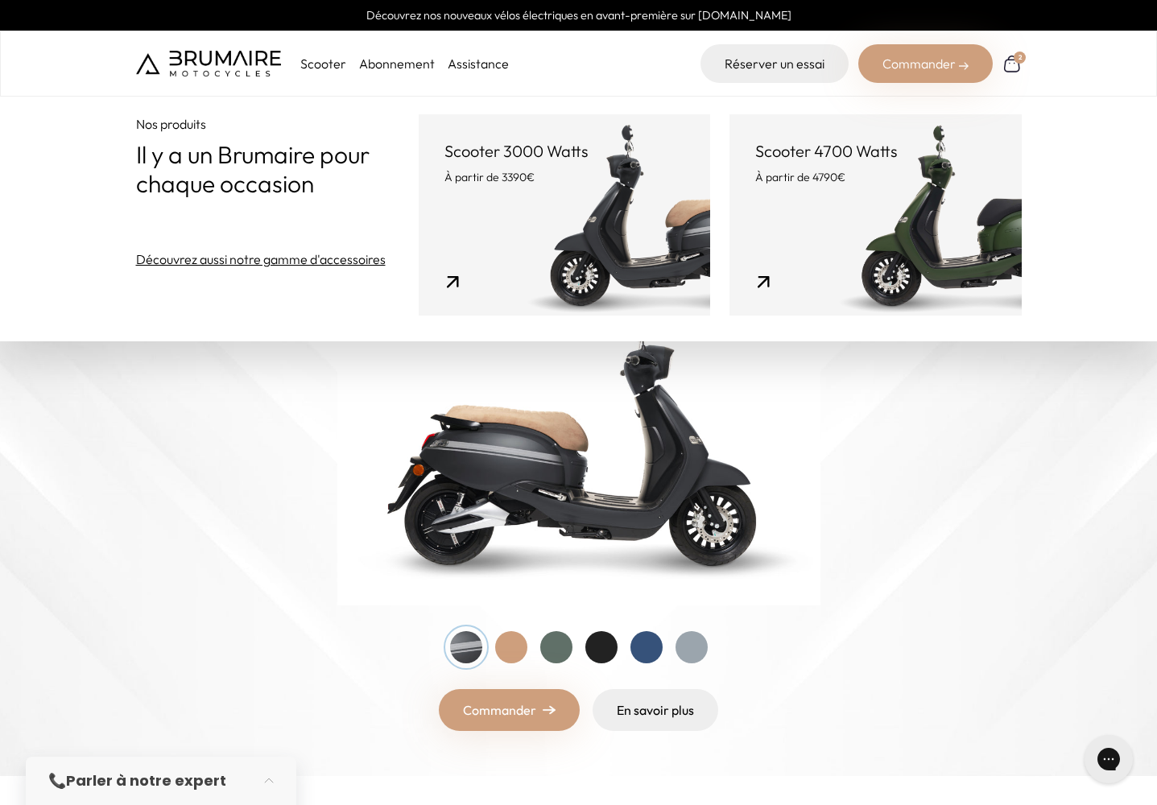
click at [591, 217] on link "Scooter 3000 Watts À partir de 3390€" at bounding box center [564, 214] width 291 height 201
